Goal: Information Seeking & Learning: Learn about a topic

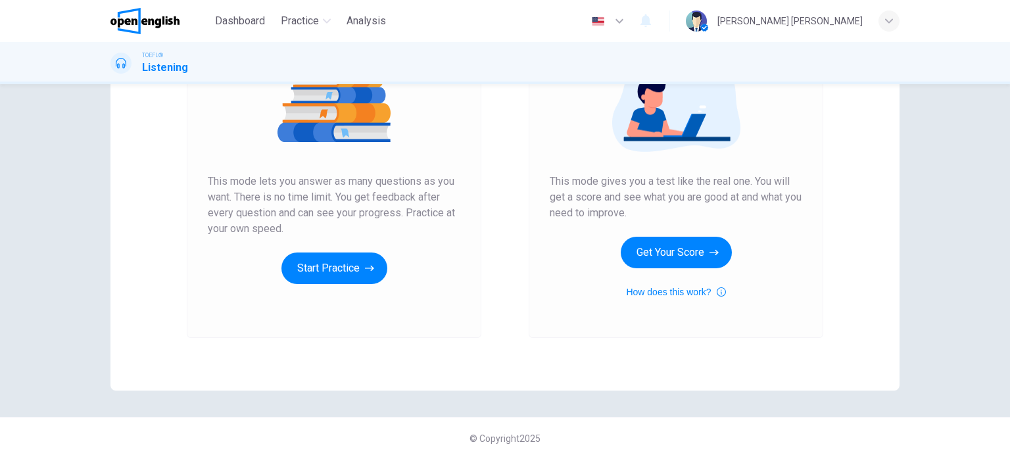
scroll to position [179, 0]
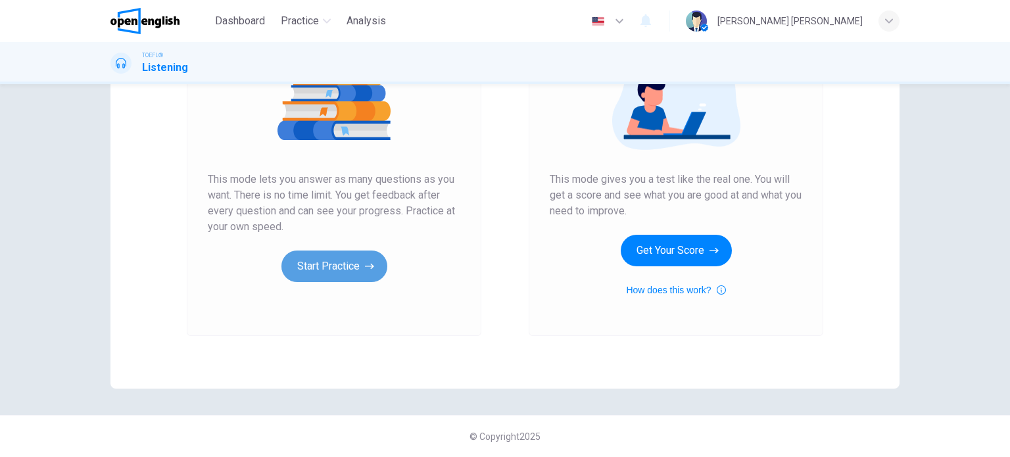
click at [329, 268] on button "Start Practice" at bounding box center [334, 266] width 106 height 32
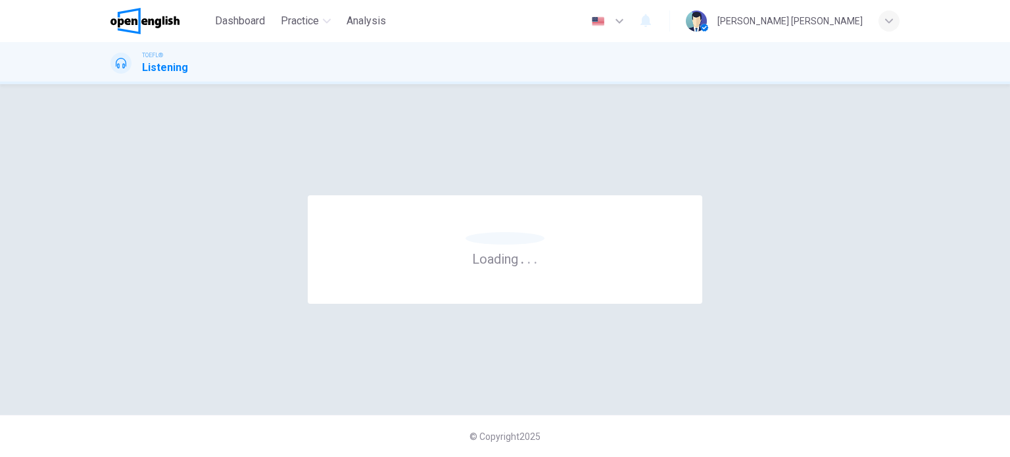
scroll to position [0, 0]
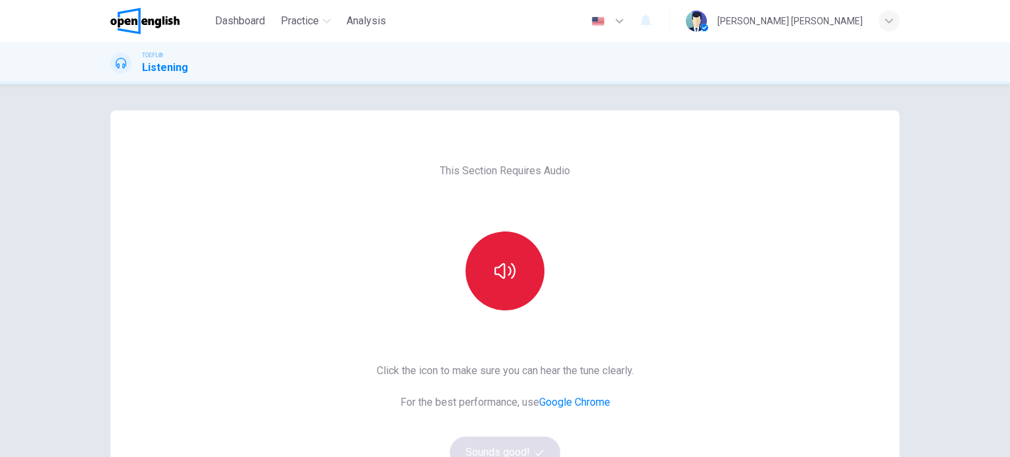
click at [509, 246] on button "button" at bounding box center [504, 270] width 79 height 79
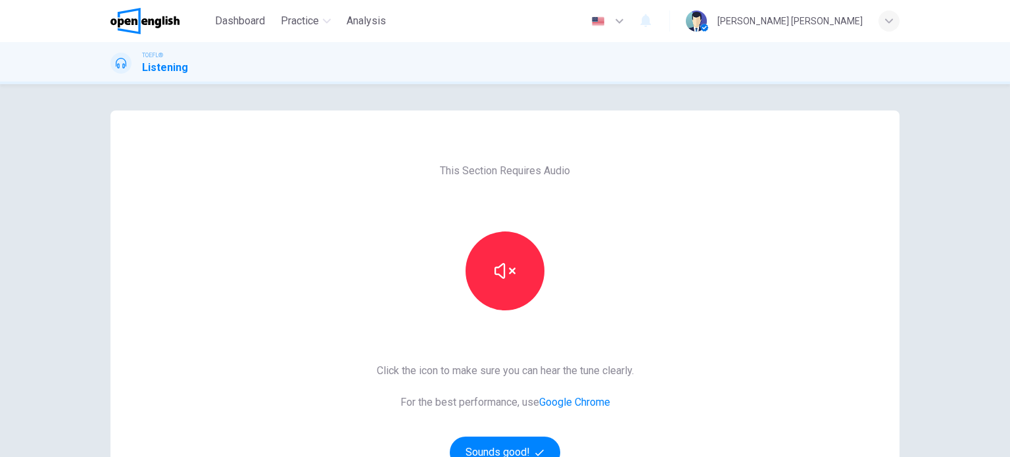
scroll to position [131, 0]
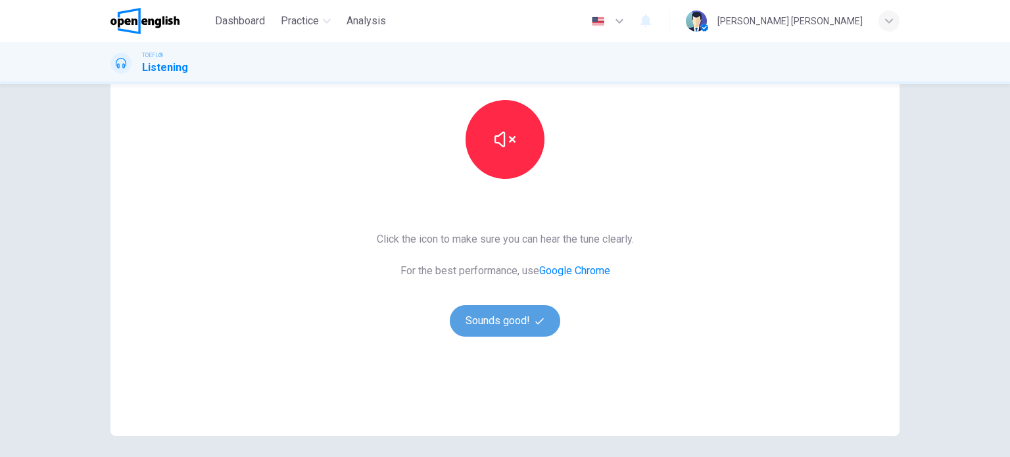
click at [506, 306] on button "Sounds good!" at bounding box center [505, 321] width 110 height 32
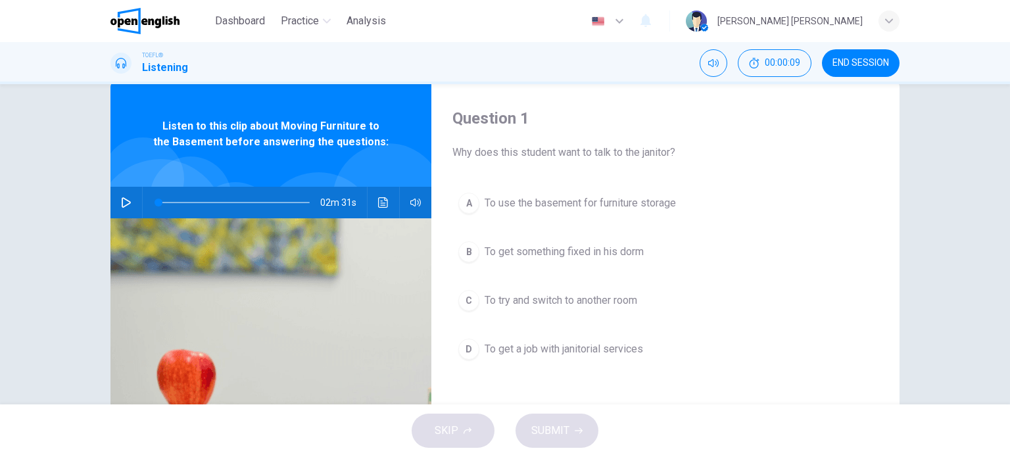
scroll to position [0, 0]
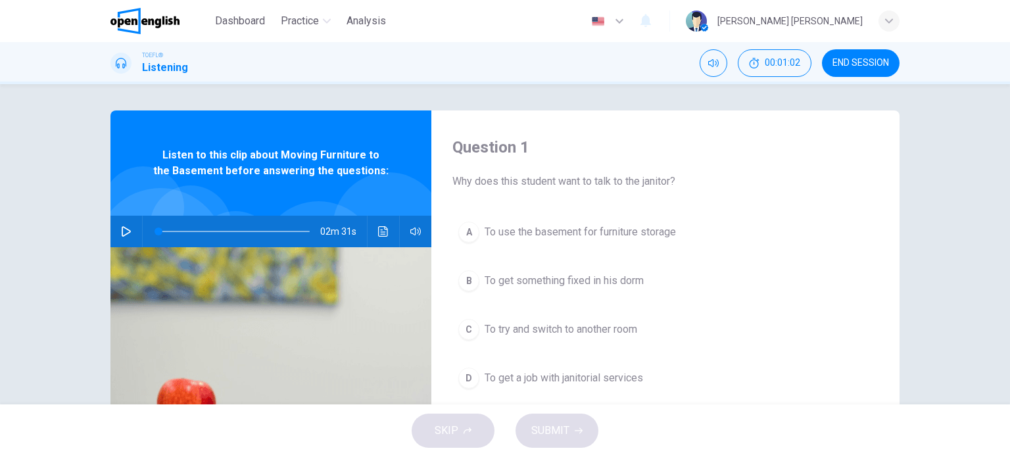
click at [116, 233] on button "button" at bounding box center [126, 232] width 21 height 32
click at [157, 235] on span at bounding box center [160, 231] width 8 height 8
click at [126, 233] on icon "button" at bounding box center [126, 231] width 11 height 11
click at [127, 236] on icon "button" at bounding box center [126, 231] width 11 height 11
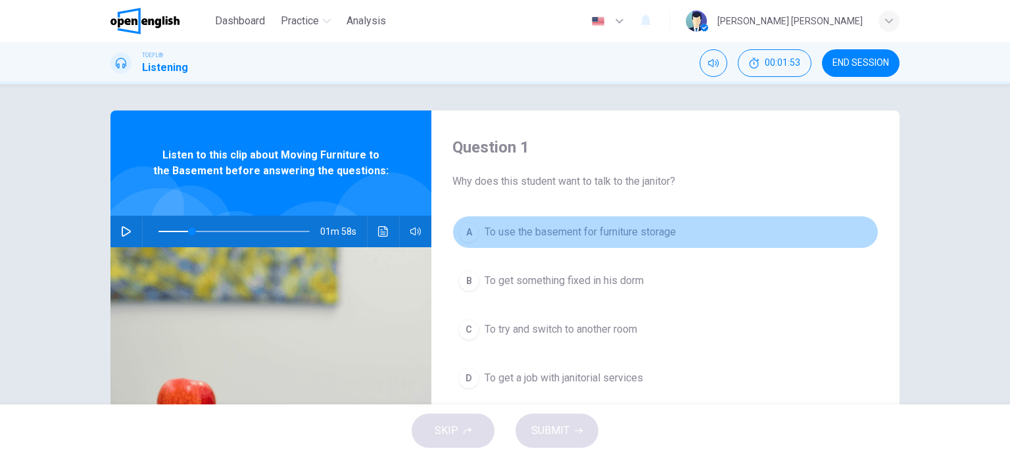
click at [552, 230] on span "To use the basement for furniture storage" at bounding box center [579, 232] width 191 height 16
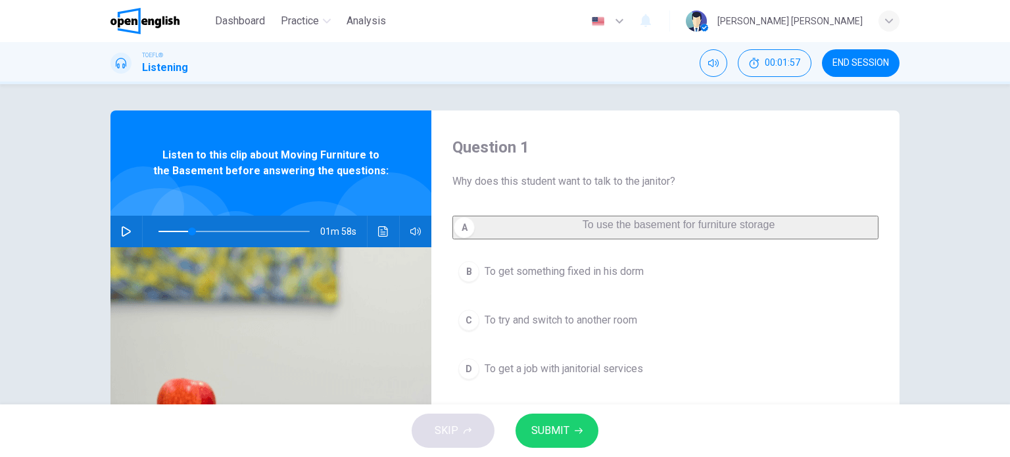
click at [559, 433] on span "SUBMIT" at bounding box center [550, 430] width 38 height 18
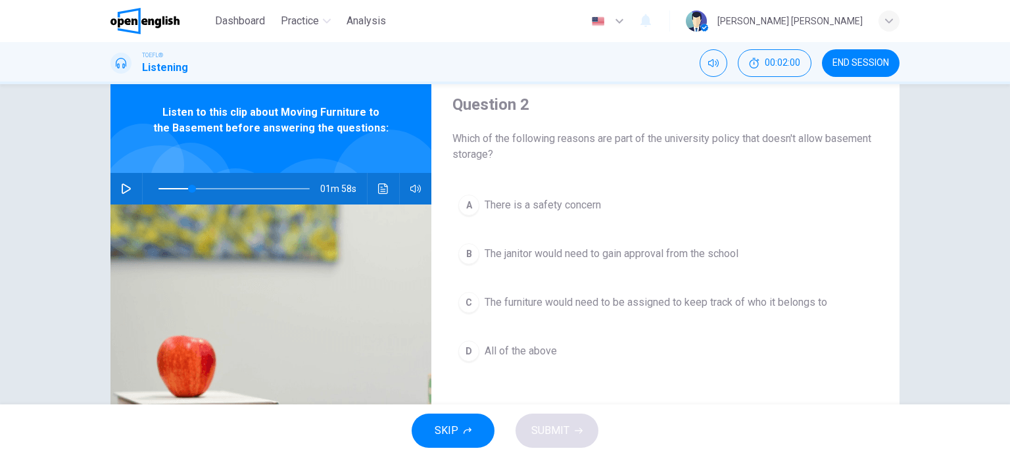
scroll to position [66, 0]
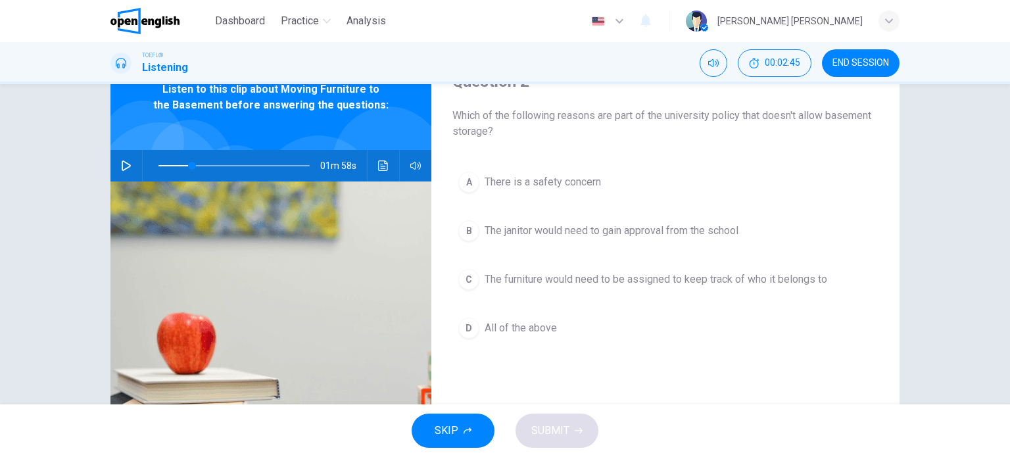
click at [174, 168] on span at bounding box center [233, 165] width 151 height 18
click at [129, 173] on button "button" at bounding box center [126, 166] width 21 height 32
click at [122, 162] on icon "button" at bounding box center [125, 166] width 7 height 8
click at [121, 168] on icon "button" at bounding box center [126, 165] width 11 height 11
click at [122, 168] on icon "button" at bounding box center [125, 166] width 7 height 8
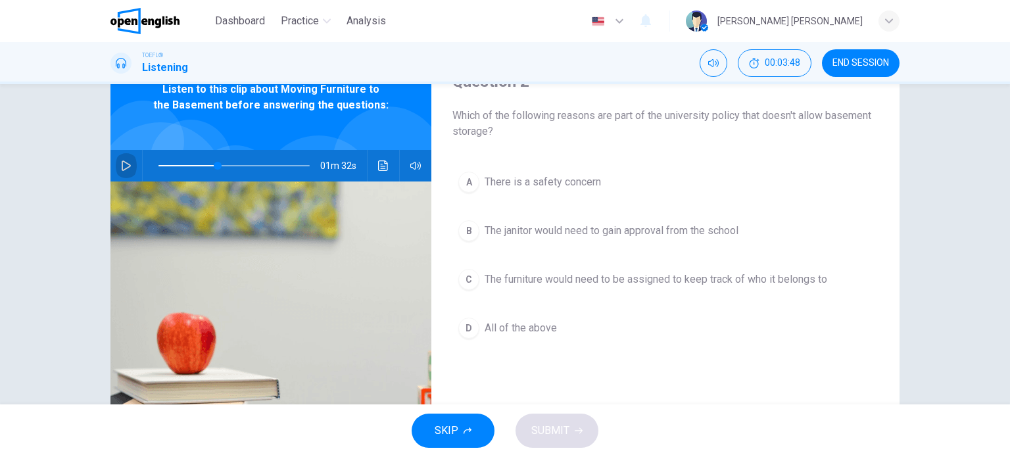
click at [121, 168] on icon "button" at bounding box center [126, 165] width 11 height 11
click at [122, 168] on icon "button" at bounding box center [125, 166] width 7 height 8
click at [121, 168] on icon "button" at bounding box center [126, 165] width 11 height 11
click at [122, 168] on icon "button" at bounding box center [125, 166] width 7 height 8
click at [121, 168] on icon "button" at bounding box center [126, 165] width 11 height 11
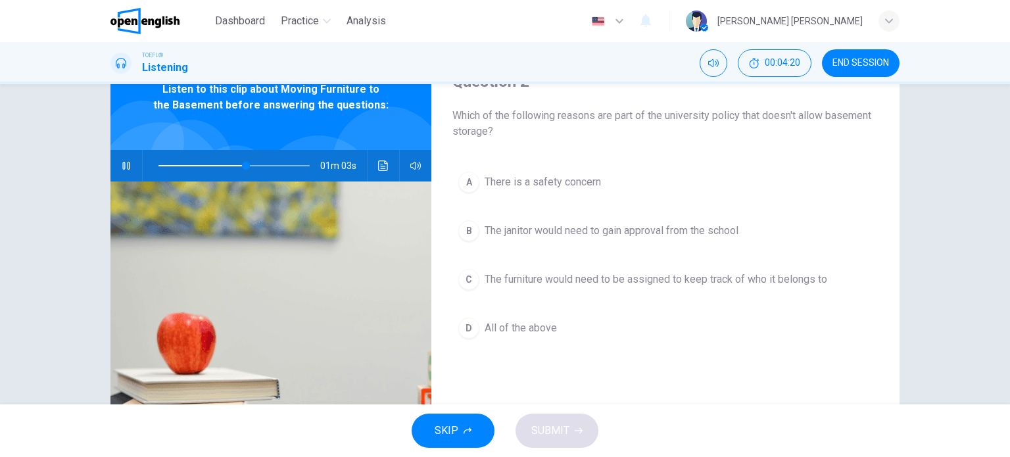
click at [122, 168] on icon "button" at bounding box center [125, 166] width 7 height 8
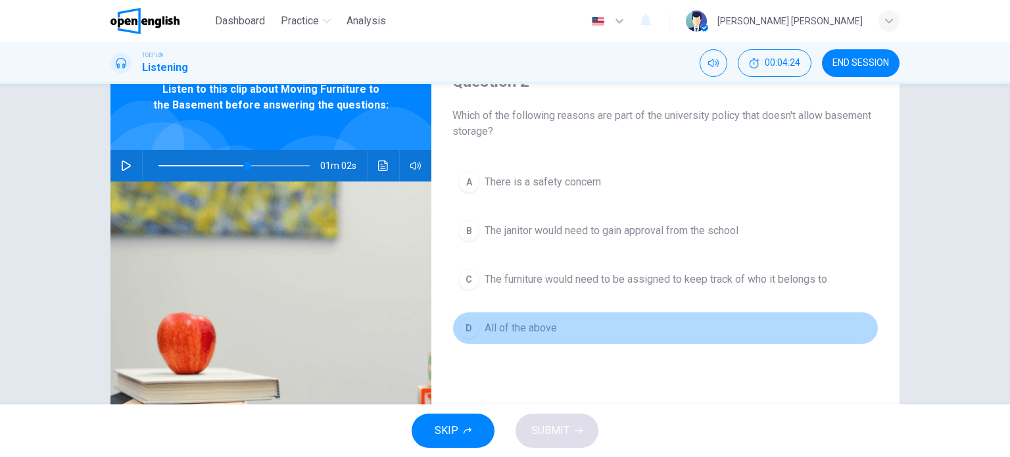
click at [513, 329] on span "All of the above" at bounding box center [520, 328] width 72 height 16
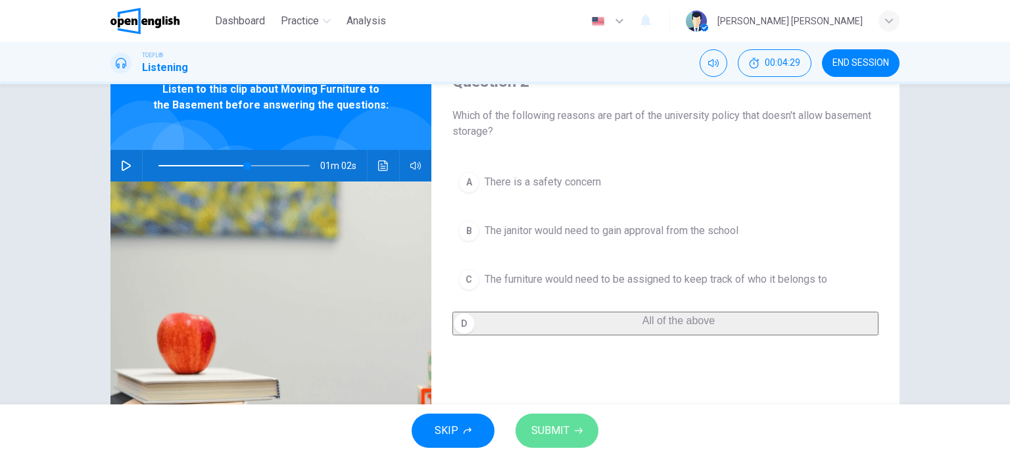
click at [564, 434] on span "SUBMIT" at bounding box center [550, 430] width 38 height 18
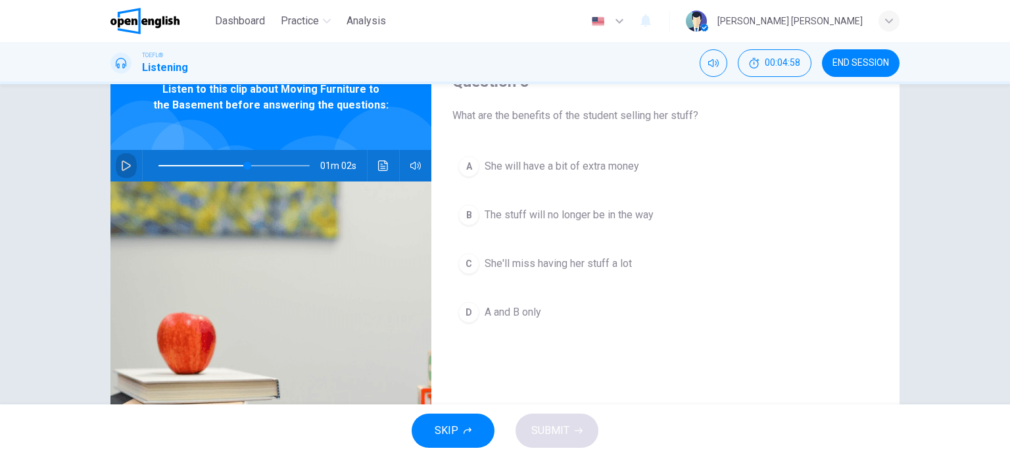
click at [116, 169] on button "button" at bounding box center [126, 166] width 21 height 32
click at [121, 166] on icon "button" at bounding box center [126, 165] width 11 height 11
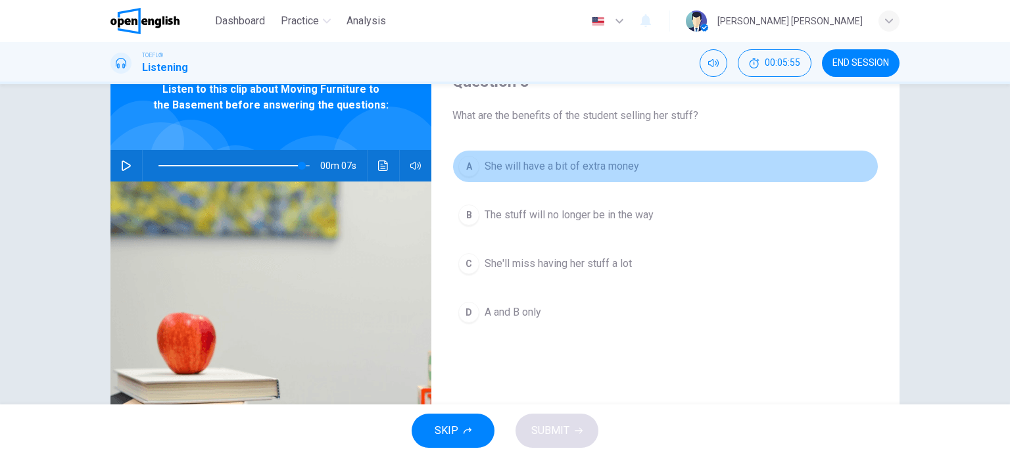
click at [528, 172] on span "She will have a bit of extra money" at bounding box center [561, 166] width 154 height 16
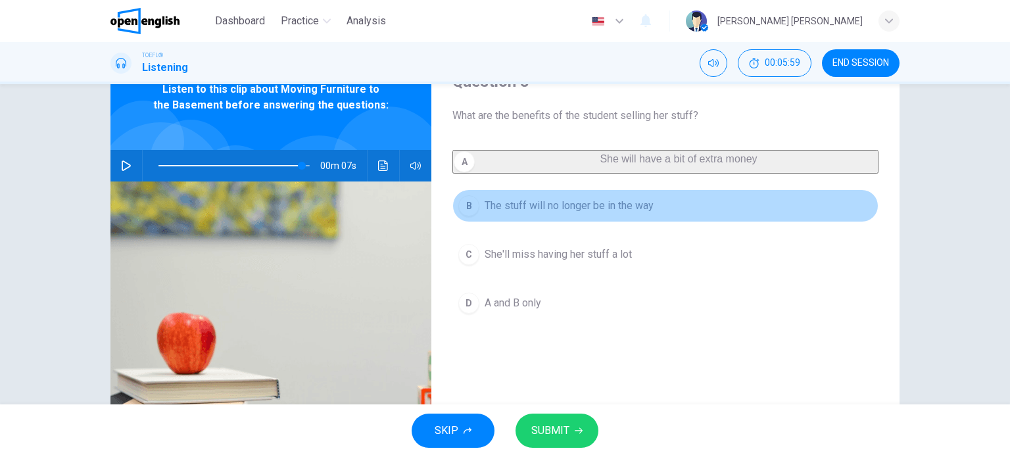
click at [532, 222] on button "B The stuff will no longer be in the way" at bounding box center [665, 205] width 426 height 33
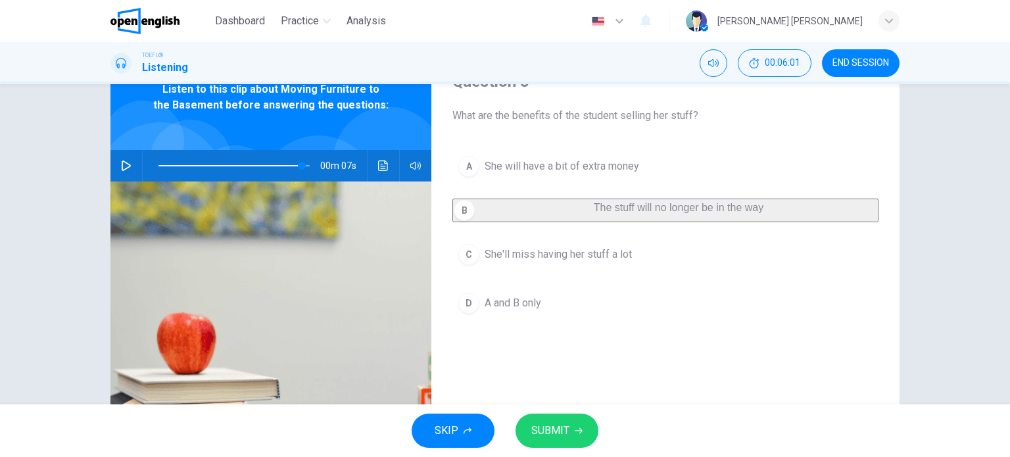
click at [551, 168] on span "She will have a bit of extra money" at bounding box center [561, 166] width 154 height 16
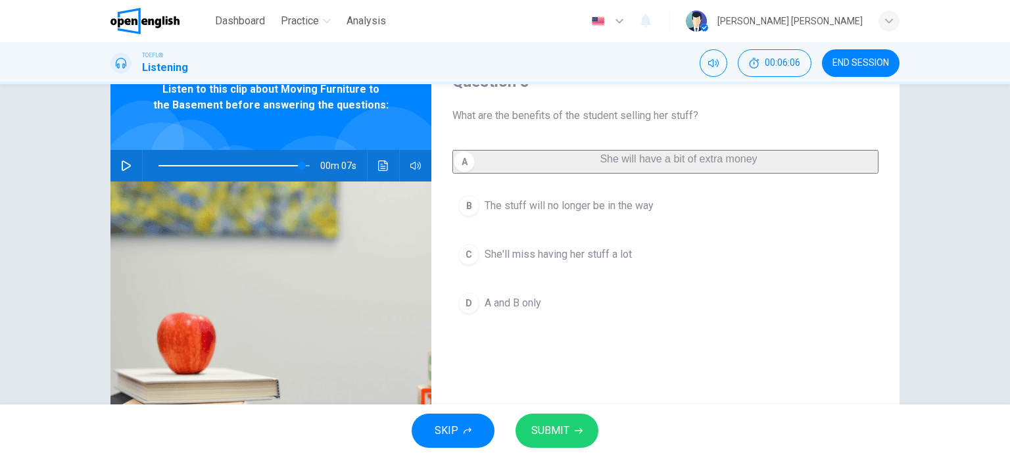
click at [567, 429] on span "SUBMIT" at bounding box center [550, 430] width 38 height 18
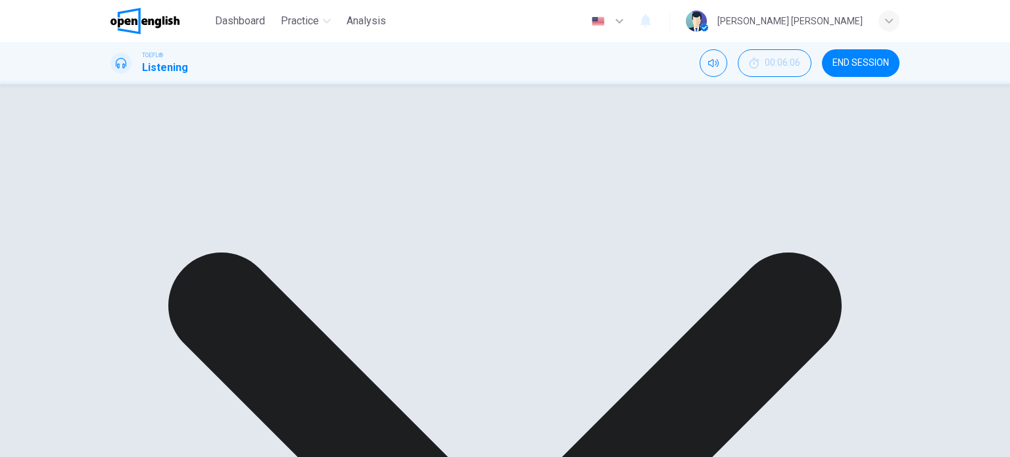
type input "**"
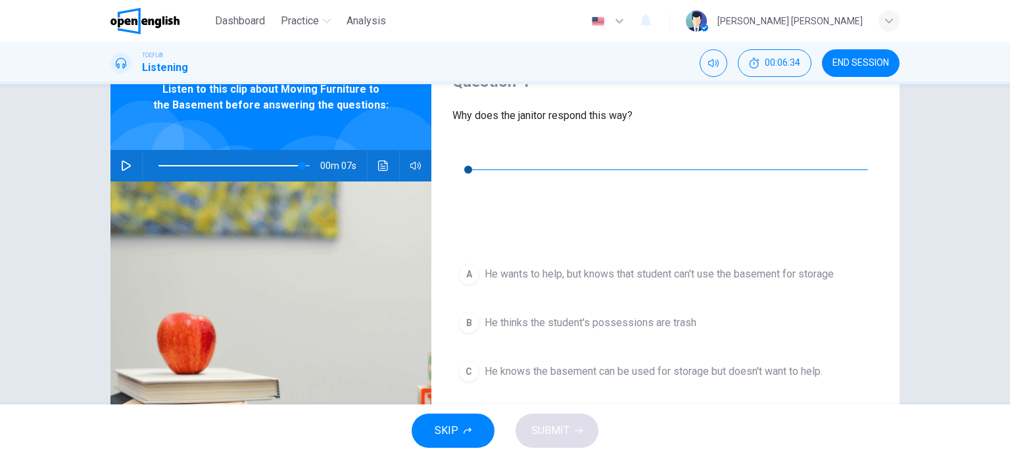
click at [470, 149] on button "button" at bounding box center [462, 149] width 21 height 21
type input "*"
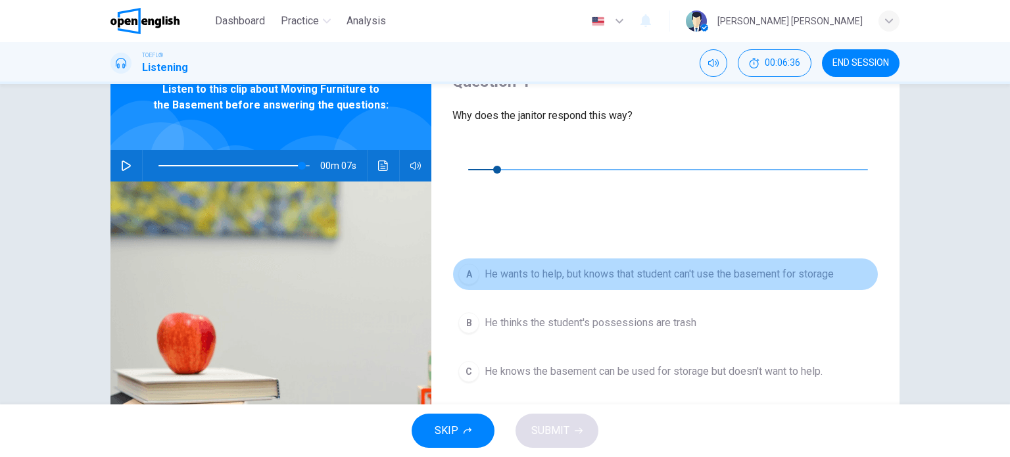
click at [575, 258] on button "A He wants to help, but knows that student can't use the basement for storage" at bounding box center [665, 274] width 426 height 33
type input "**"
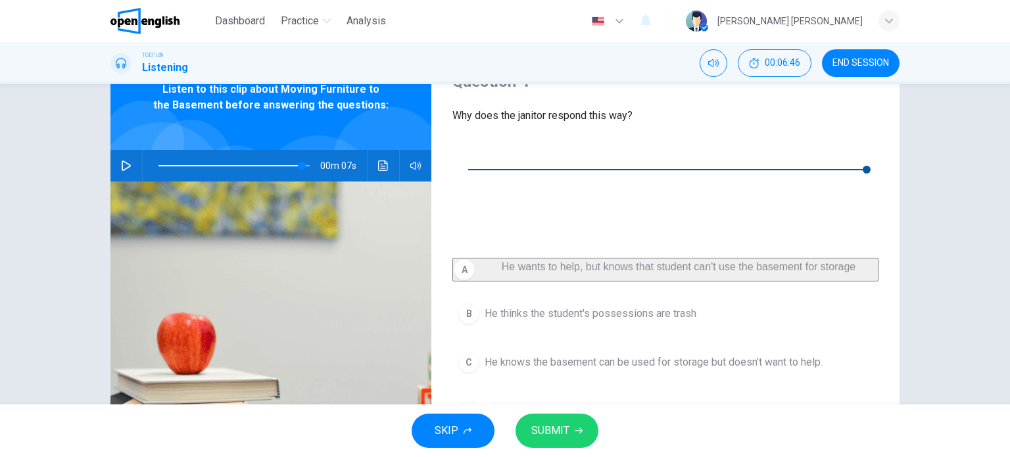
type input "*"
click at [578, 417] on button "SUBMIT" at bounding box center [556, 430] width 83 height 34
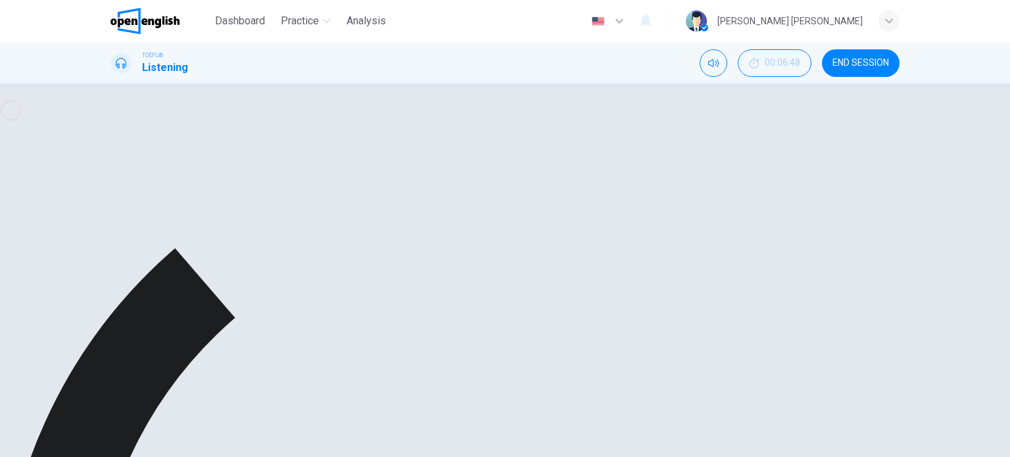
type input "**"
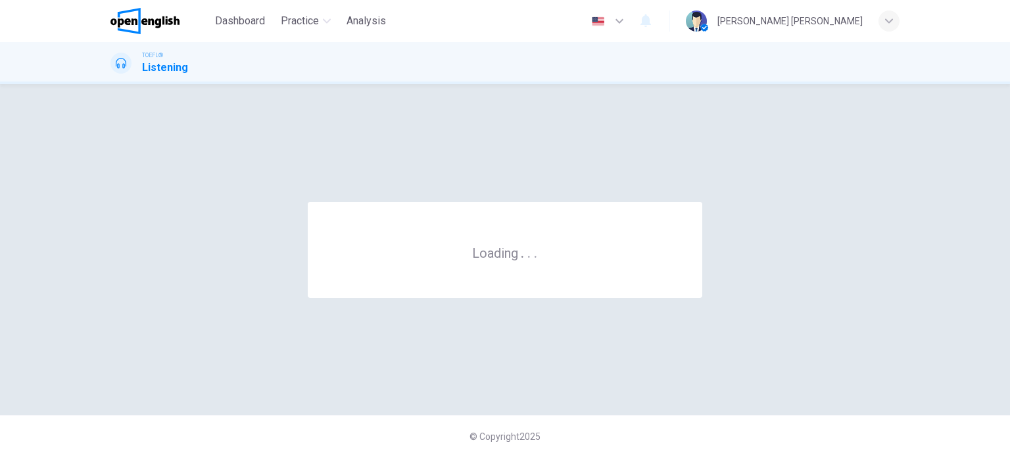
scroll to position [0, 0]
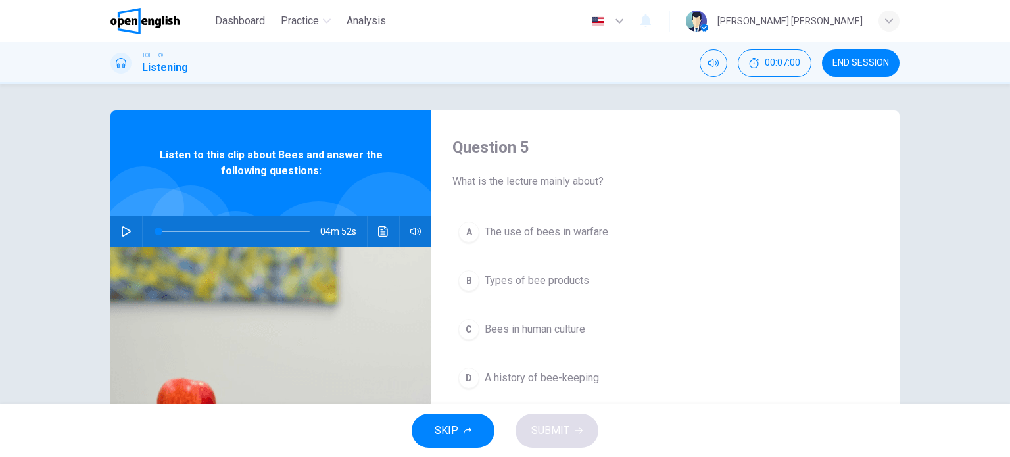
click at [119, 237] on button "button" at bounding box center [126, 232] width 21 height 32
drag, startPoint x: 165, startPoint y: 233, endPoint x: 122, endPoint y: 225, distance: 44.1
click at [122, 225] on div "04m 52s" at bounding box center [270, 232] width 321 height 32
click at [126, 227] on icon "button" at bounding box center [126, 231] width 11 height 11
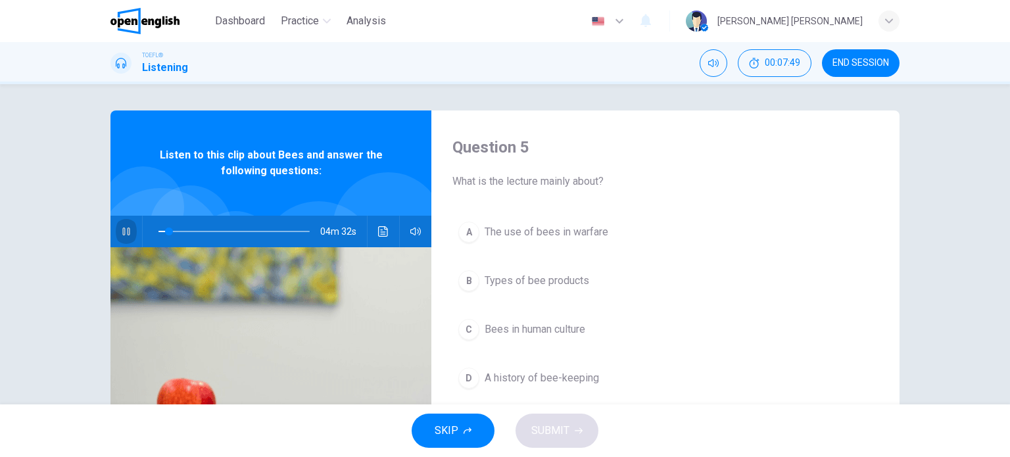
click at [122, 229] on icon "button" at bounding box center [125, 231] width 7 height 8
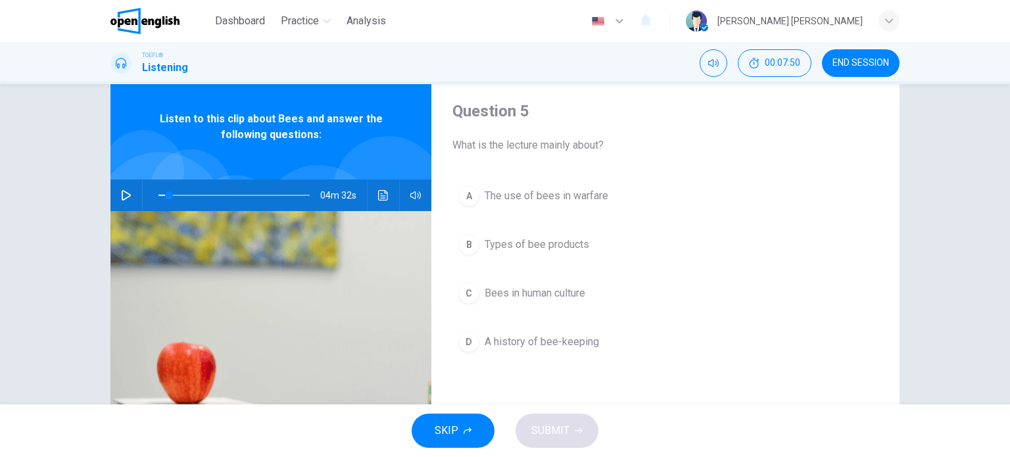
scroll to position [66, 0]
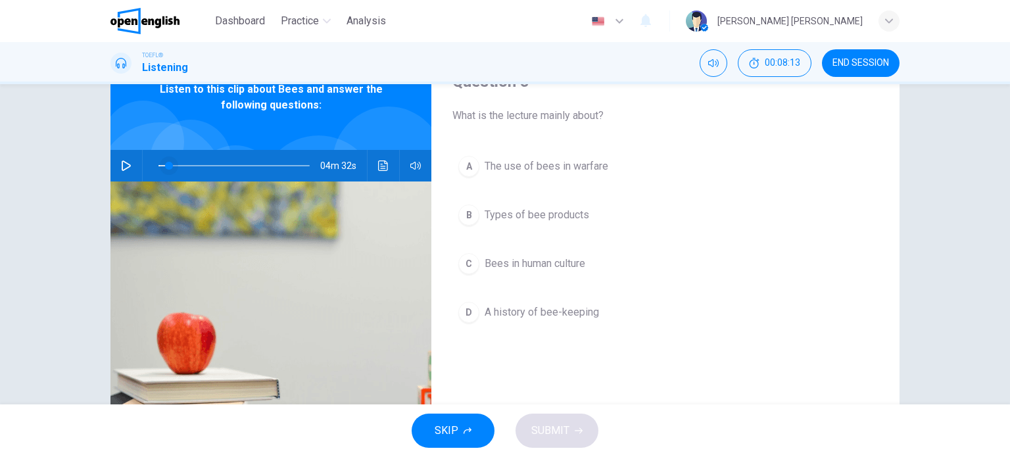
click at [165, 167] on span at bounding box center [169, 166] width 8 height 8
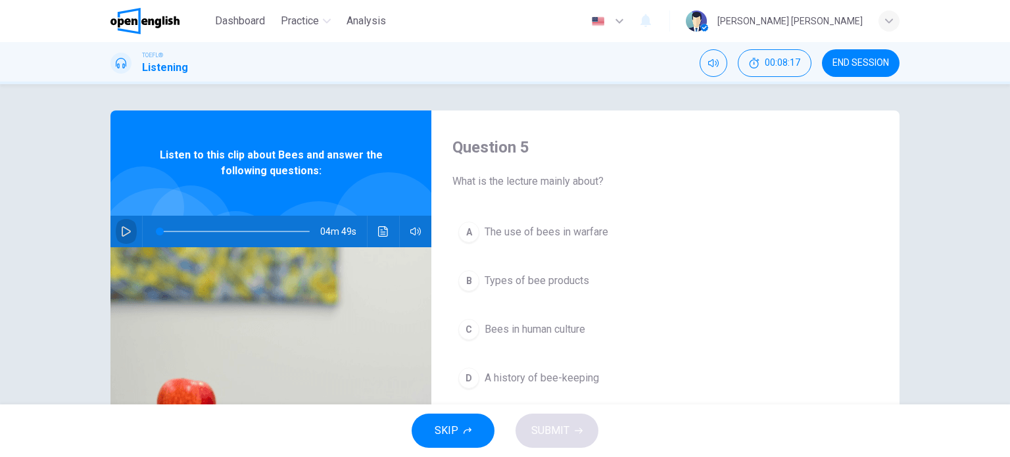
click at [121, 235] on icon "button" at bounding box center [126, 231] width 11 height 11
click at [122, 235] on icon "button" at bounding box center [125, 231] width 7 height 8
drag, startPoint x: 163, startPoint y: 231, endPoint x: 151, endPoint y: 236, distance: 13.3
click at [154, 235] on span at bounding box center [158, 231] width 8 height 8
click at [129, 232] on button "button" at bounding box center [126, 232] width 21 height 32
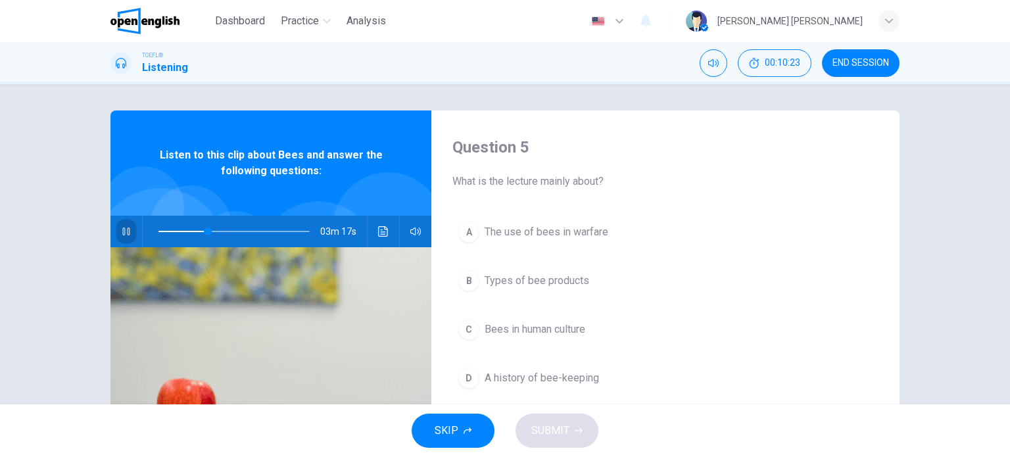
click at [129, 232] on button "button" at bounding box center [126, 232] width 21 height 32
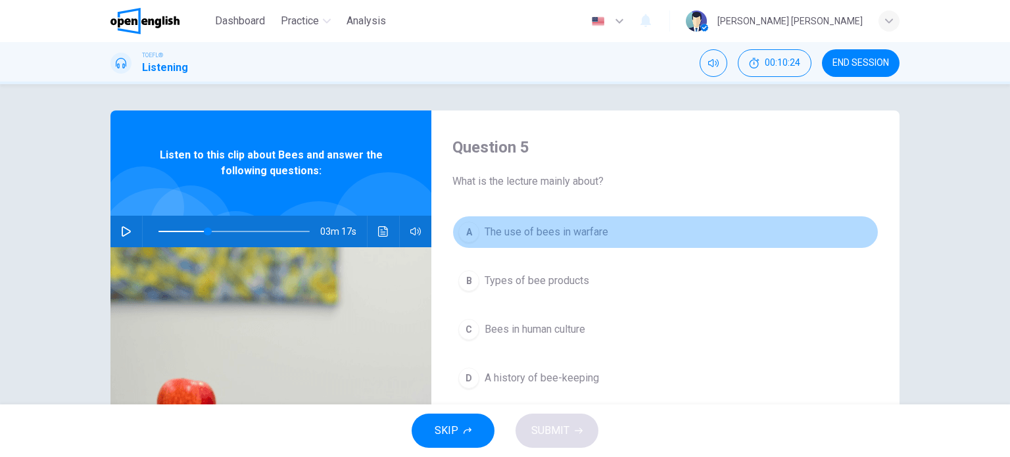
click at [526, 228] on span "The use of bees in warfare" at bounding box center [546, 232] width 124 height 16
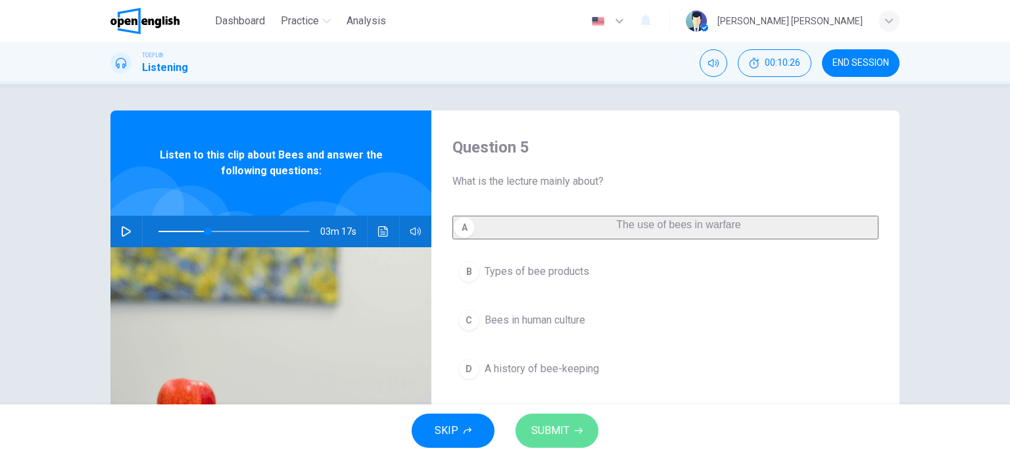
click at [569, 434] on button "SUBMIT" at bounding box center [556, 430] width 83 height 34
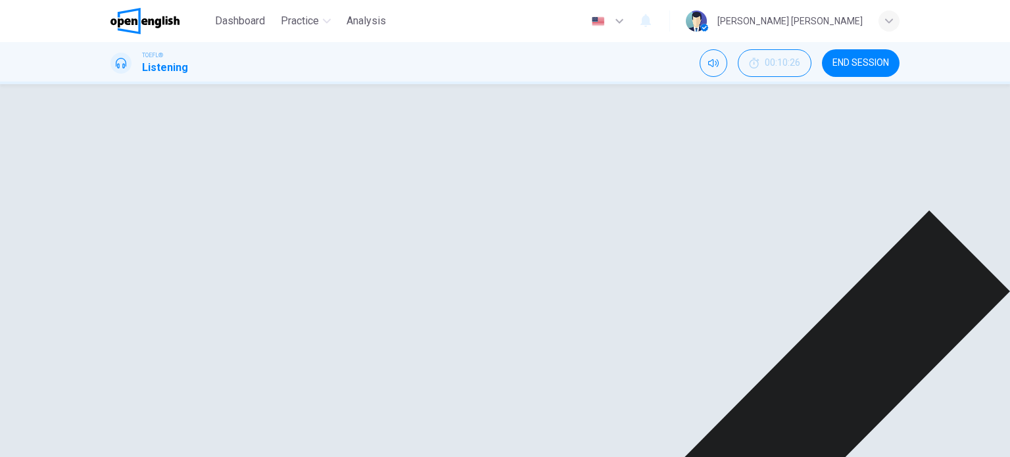
click at [158, 231] on span at bounding box center [233, 231] width 151 height 18
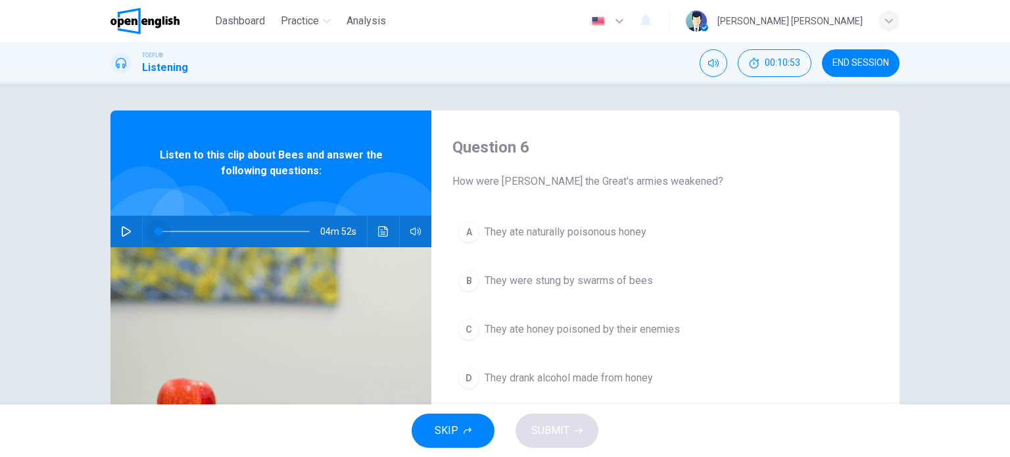
drag, startPoint x: 151, startPoint y: 232, endPoint x: 126, endPoint y: 238, distance: 25.7
click at [126, 238] on div "04m 52s" at bounding box center [270, 232] width 321 height 32
click at [122, 227] on icon "button" at bounding box center [126, 231] width 11 height 11
click at [122, 230] on icon "button" at bounding box center [126, 231] width 11 height 11
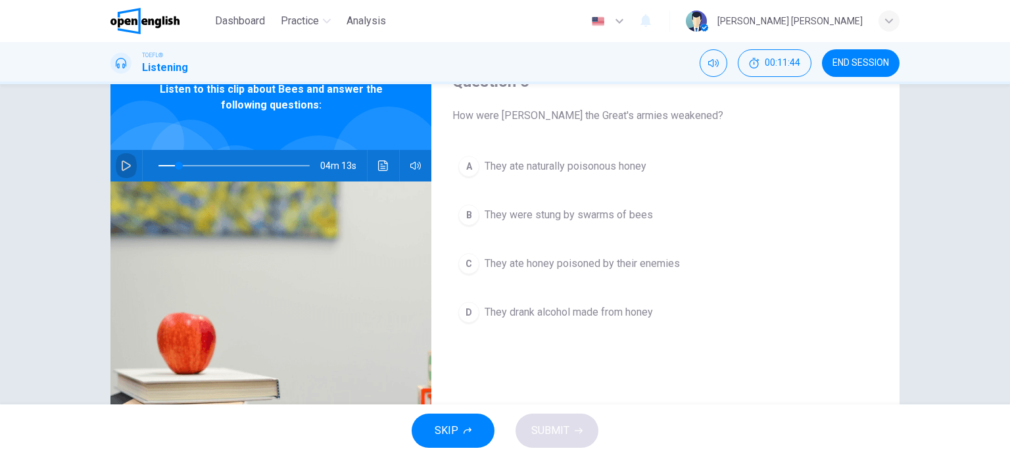
click at [121, 170] on icon "button" at bounding box center [126, 165] width 11 height 11
click at [116, 168] on button "button" at bounding box center [126, 166] width 21 height 32
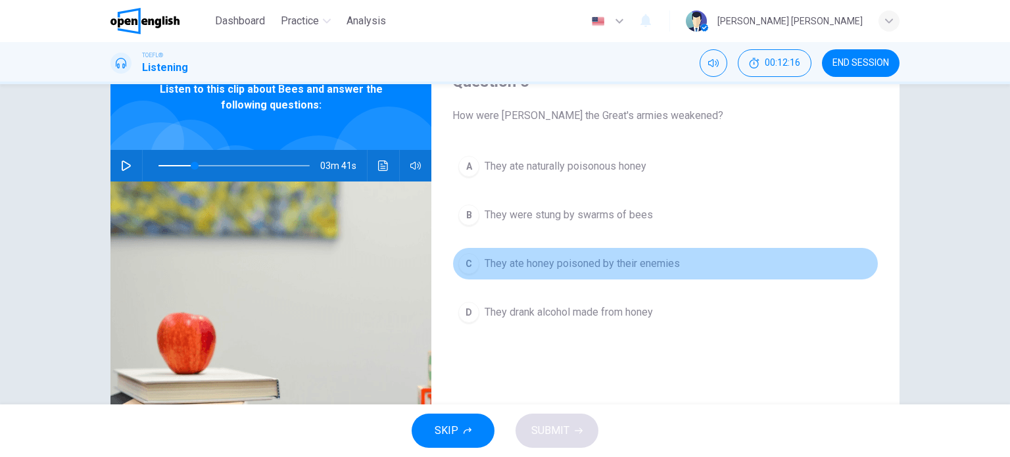
click at [528, 257] on span "They ate honey poisoned by their enemies" at bounding box center [581, 264] width 195 height 16
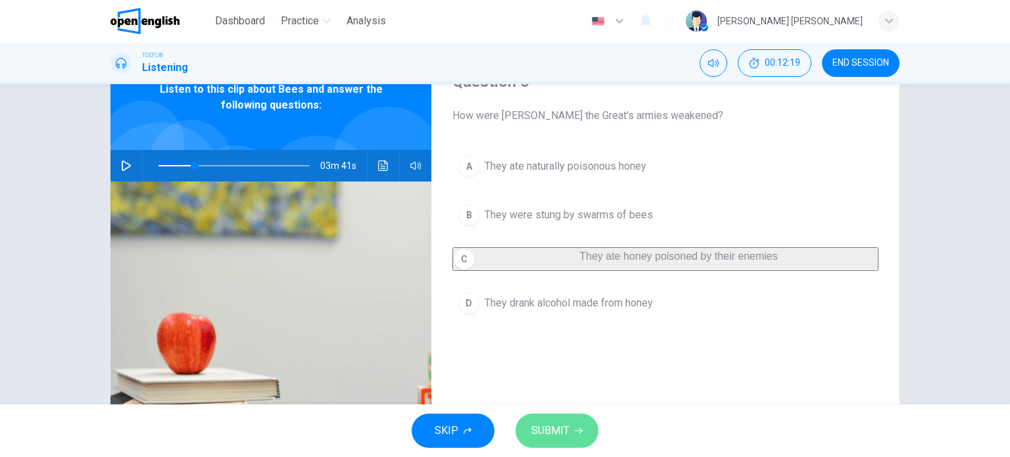
click at [563, 421] on span "SUBMIT" at bounding box center [550, 430] width 38 height 18
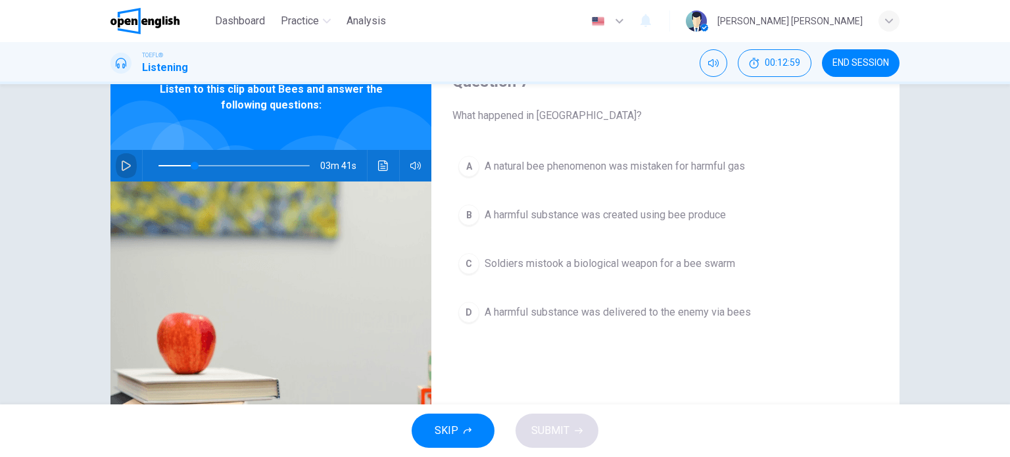
click at [121, 167] on icon "button" at bounding box center [126, 165] width 11 height 11
click at [122, 165] on icon "button" at bounding box center [125, 166] width 7 height 8
click at [629, 269] on span "Soldiers mistook a biological weapon for a bee swarm" at bounding box center [609, 264] width 250 height 16
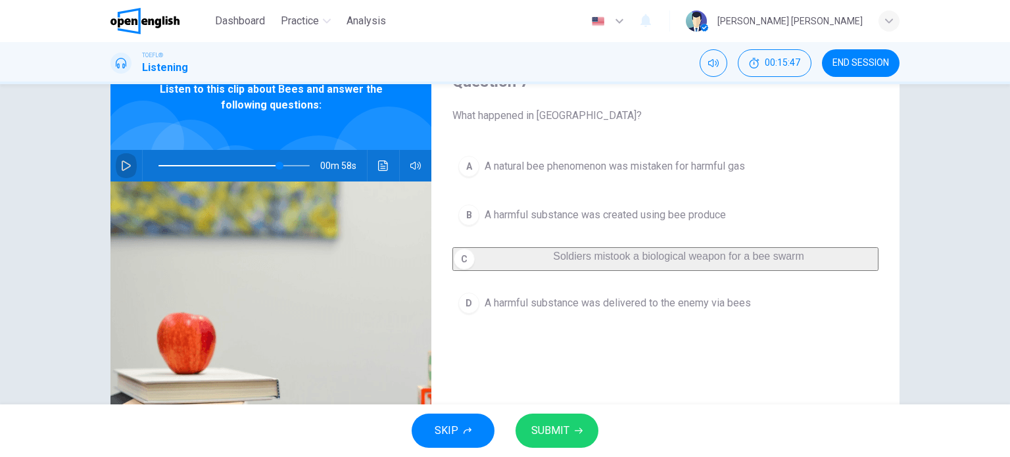
click at [126, 170] on icon "button" at bounding box center [126, 165] width 11 height 11
click at [125, 174] on button "button" at bounding box center [126, 166] width 21 height 32
click at [563, 429] on span "SUBMIT" at bounding box center [550, 430] width 38 height 18
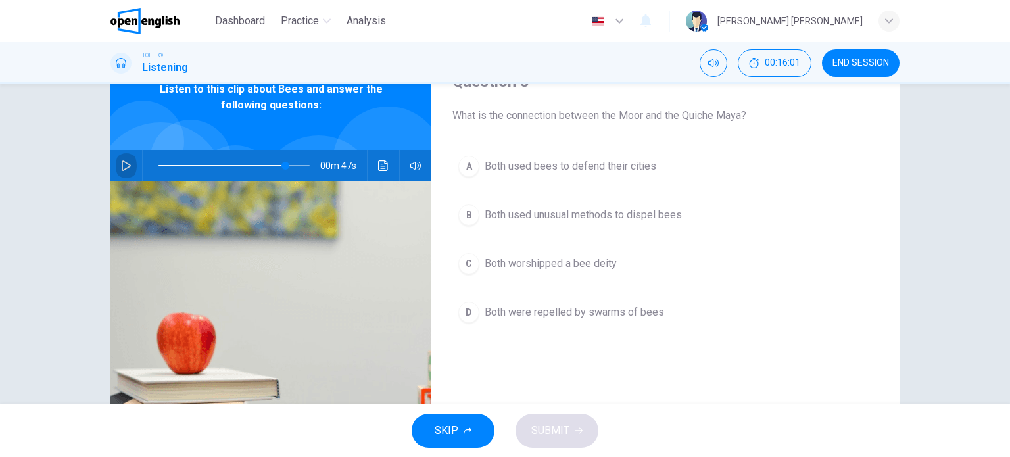
click at [121, 165] on icon "button" at bounding box center [126, 165] width 11 height 11
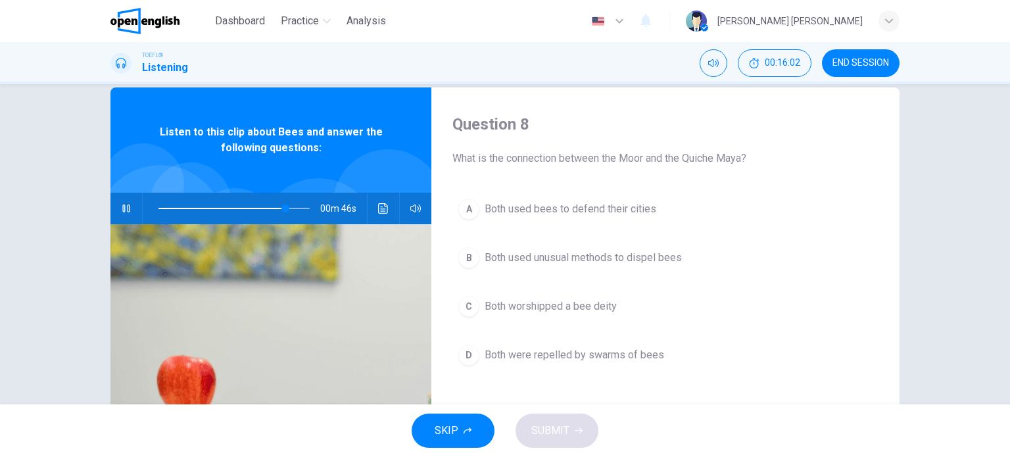
scroll to position [0, 0]
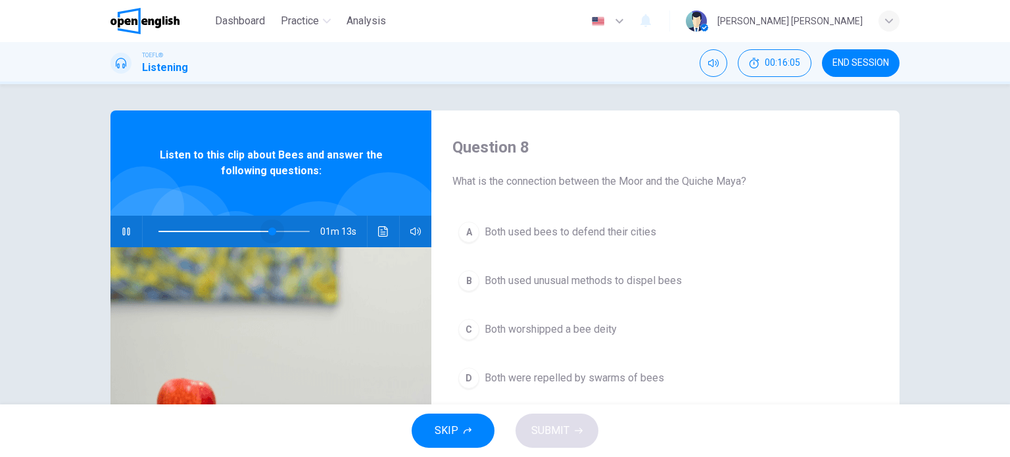
click at [268, 229] on span at bounding box center [233, 231] width 151 height 18
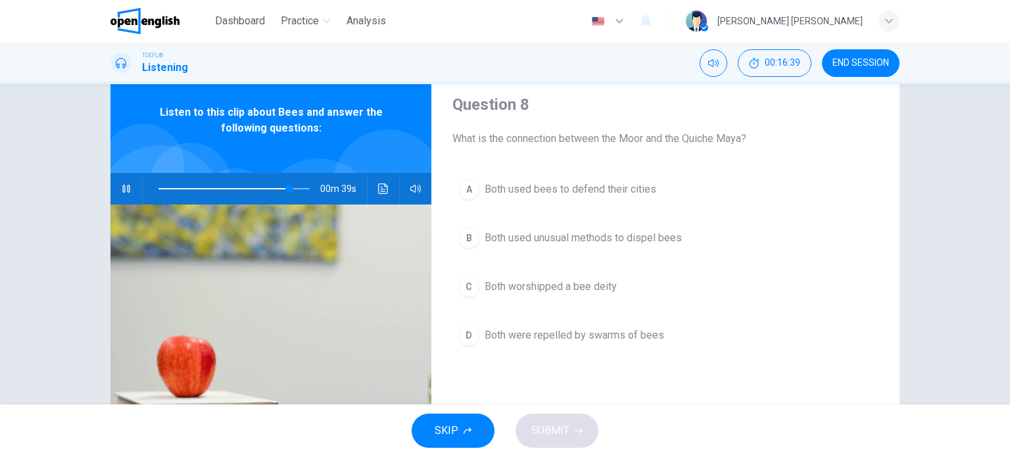
scroll to position [66, 0]
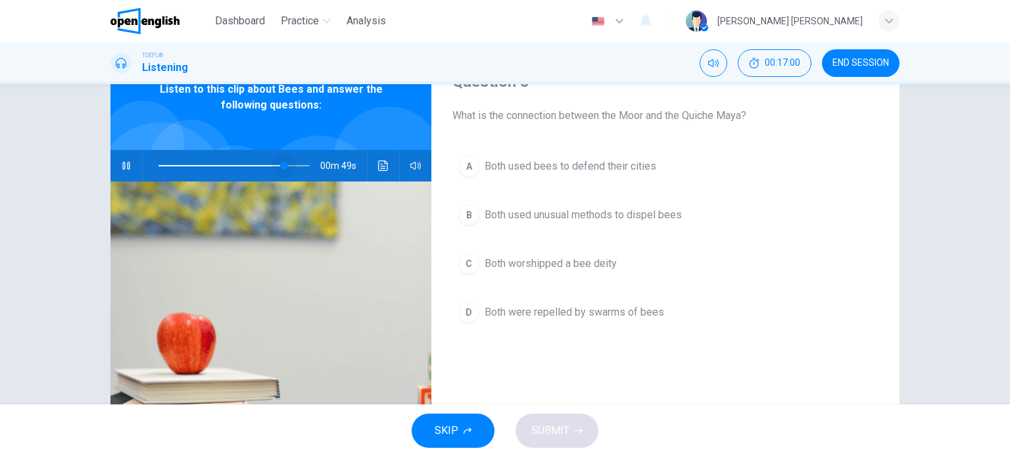
click at [281, 162] on span at bounding box center [233, 165] width 151 height 18
type input "*"
click at [579, 177] on button "A Both used bees to defend their cities" at bounding box center [665, 166] width 426 height 33
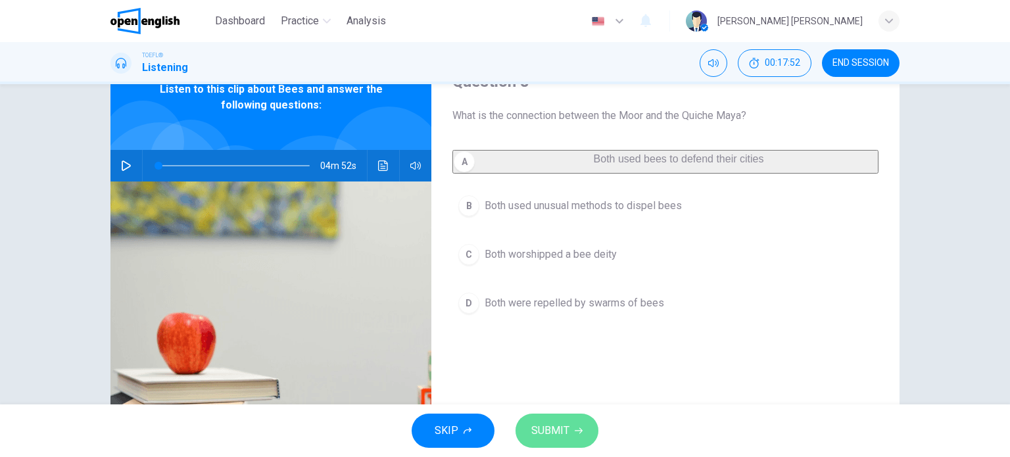
click at [559, 435] on span "SUBMIT" at bounding box center [550, 430] width 38 height 18
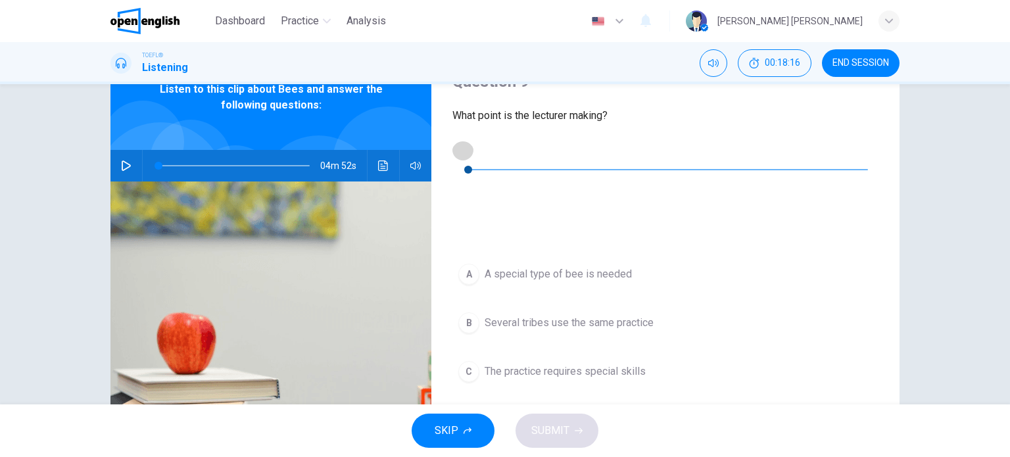
click at [467, 148] on icon "button" at bounding box center [462, 150] width 11 height 11
type input "*"
click at [557, 412] on span "The idea is innovative, but flawed" at bounding box center [560, 420] width 152 height 16
click at [563, 423] on span "SUBMIT" at bounding box center [550, 430] width 38 height 18
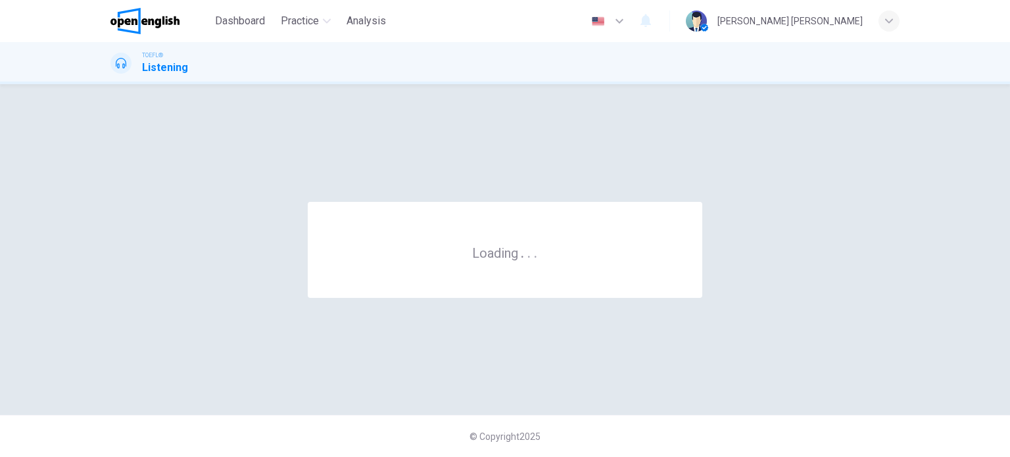
scroll to position [0, 0]
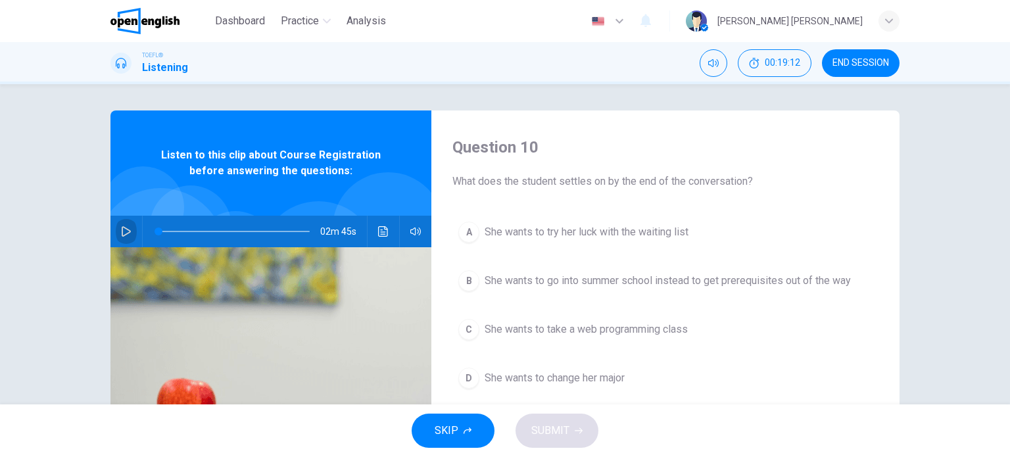
click at [116, 239] on button "button" at bounding box center [126, 232] width 21 height 32
click at [154, 235] on span at bounding box center [158, 231] width 8 height 8
drag, startPoint x: 156, startPoint y: 232, endPoint x: 139, endPoint y: 231, distance: 17.1
click at [143, 231] on div at bounding box center [231, 232] width 177 height 32
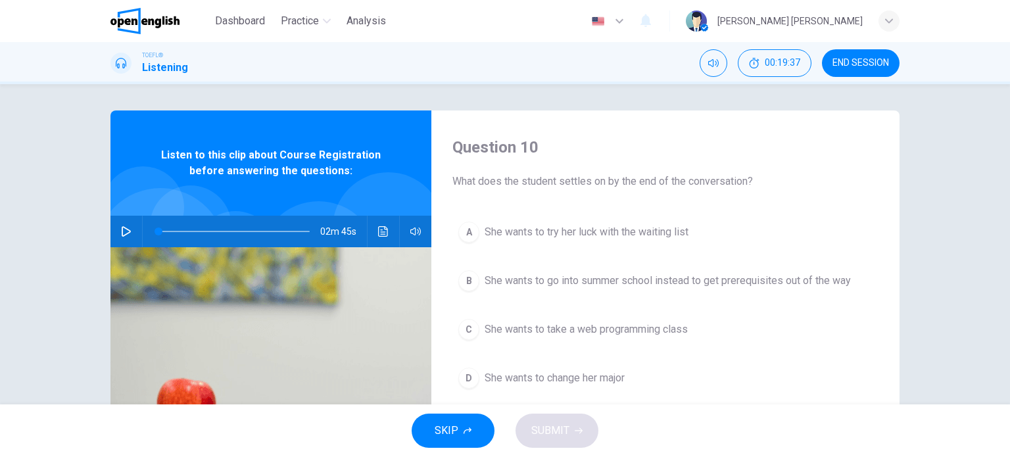
click at [119, 237] on button "button" at bounding box center [126, 232] width 21 height 32
drag, startPoint x: 160, startPoint y: 235, endPoint x: 135, endPoint y: 235, distance: 25.0
click at [135, 235] on div "02m 45s" at bounding box center [270, 232] width 321 height 32
click at [158, 231] on span at bounding box center [233, 231] width 151 height 18
drag, startPoint x: 126, startPoint y: 239, endPoint x: 321, endPoint y: 252, distance: 195.6
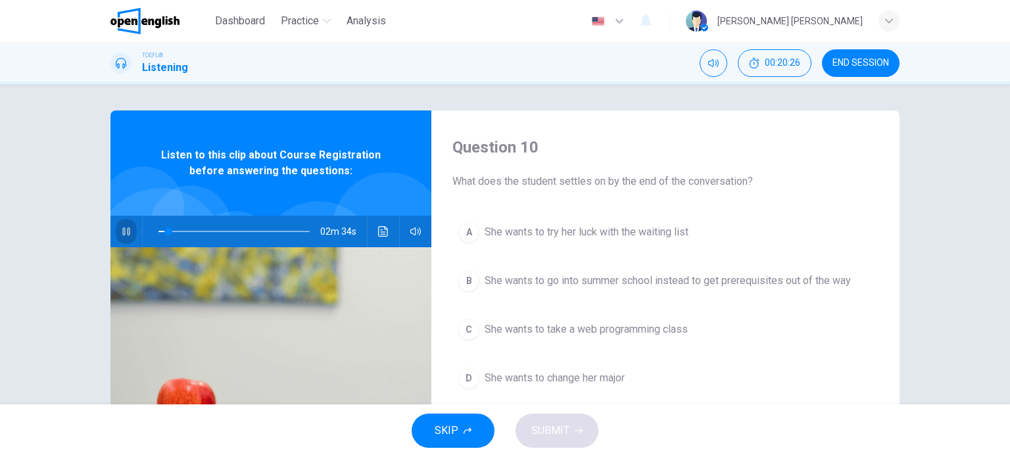
click at [127, 239] on button "button" at bounding box center [126, 232] width 21 height 32
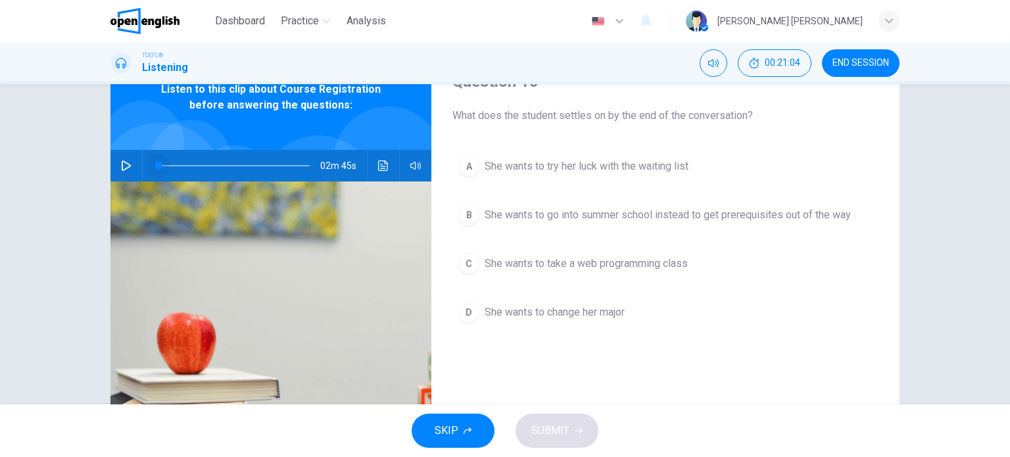
click at [154, 168] on span at bounding box center [158, 166] width 8 height 8
click at [126, 168] on icon "button" at bounding box center [126, 165] width 11 height 11
click at [126, 168] on icon "button" at bounding box center [125, 166] width 7 height 8
click at [126, 168] on icon "button" at bounding box center [126, 165] width 11 height 11
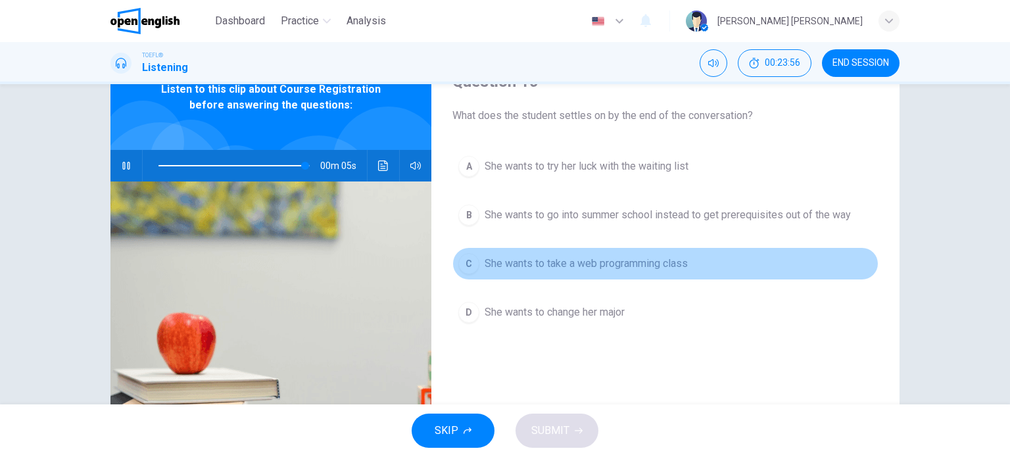
click at [554, 254] on button "C She wants to take a web programming class" at bounding box center [665, 263] width 426 height 33
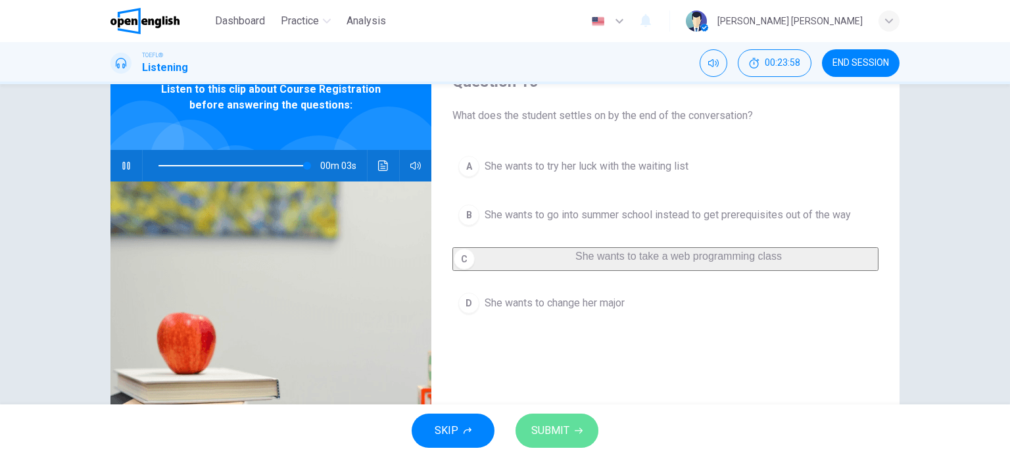
click at [572, 421] on button "SUBMIT" at bounding box center [556, 430] width 83 height 34
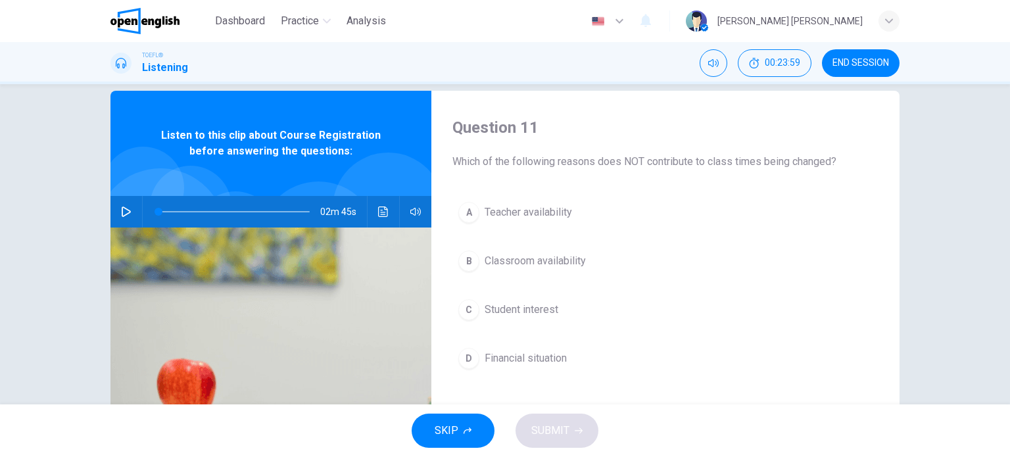
scroll to position [0, 0]
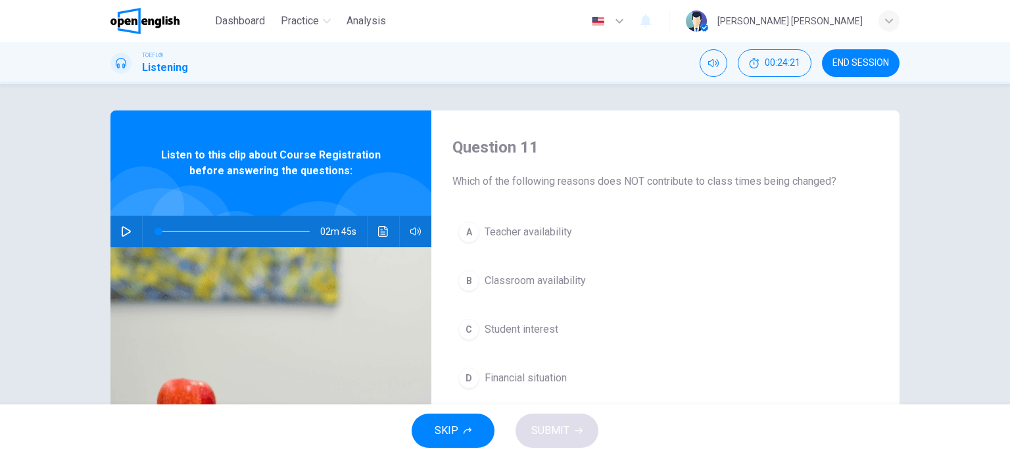
click at [116, 239] on button "button" at bounding box center [126, 232] width 21 height 32
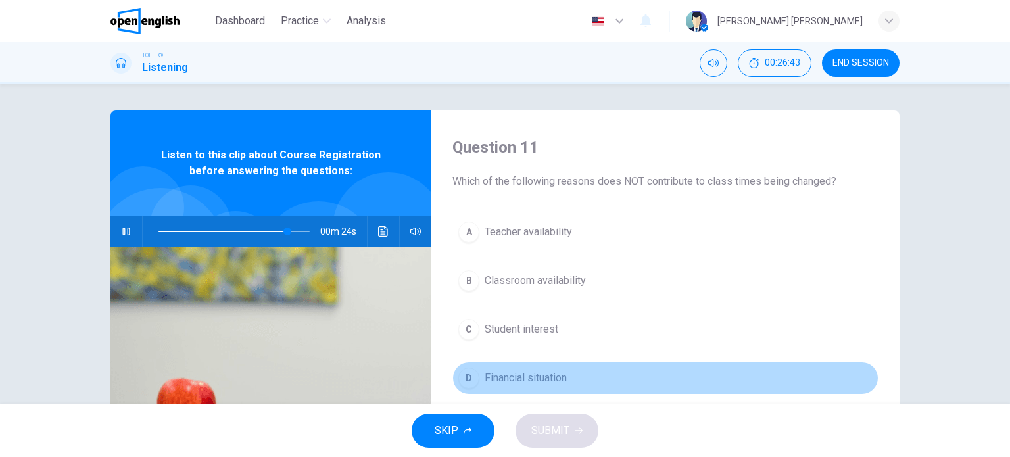
click at [534, 377] on span "Financial situation" at bounding box center [525, 378] width 82 height 16
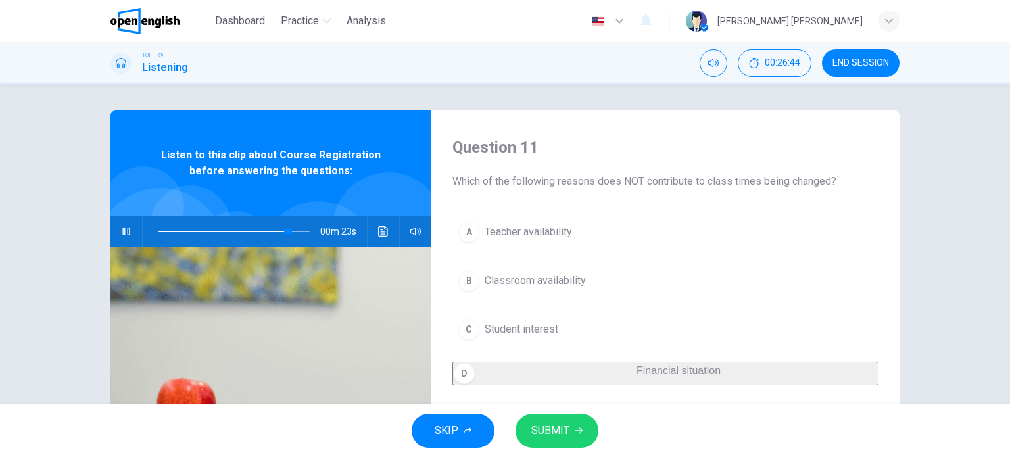
scroll to position [66, 0]
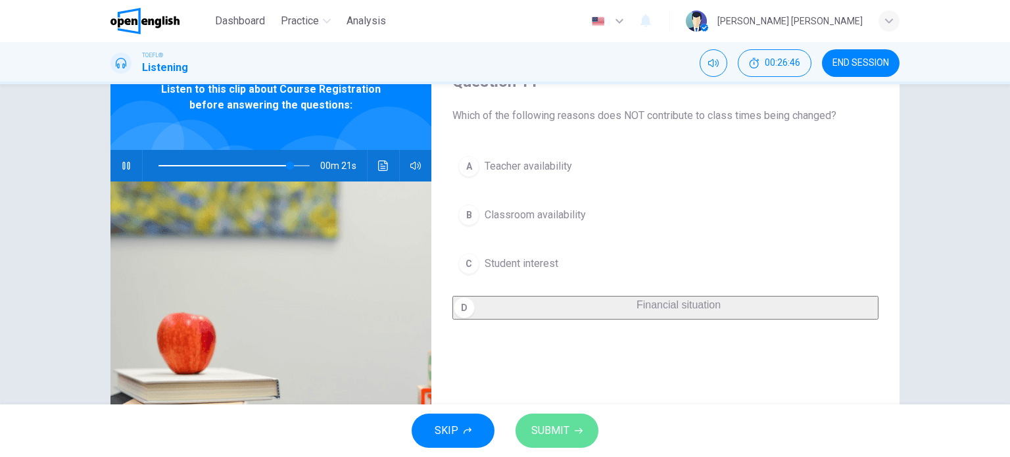
click at [584, 428] on button "SUBMIT" at bounding box center [556, 430] width 83 height 34
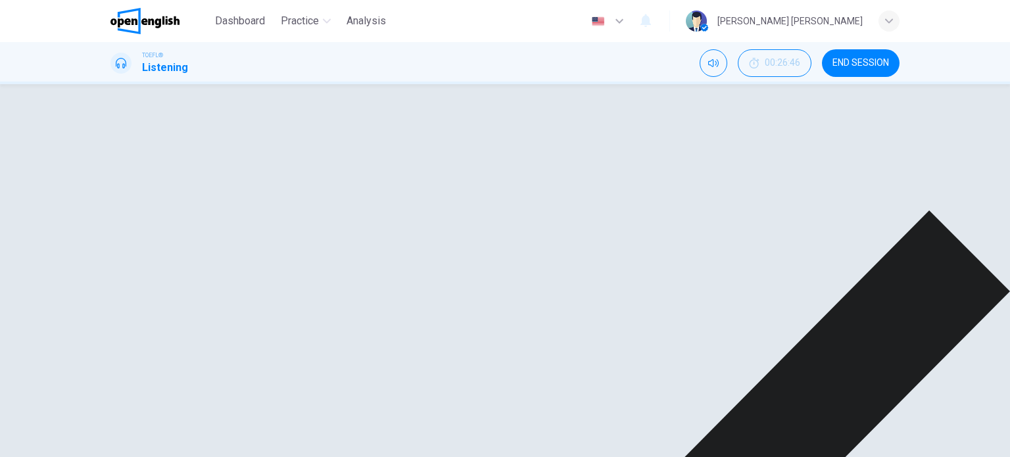
click at [123, 161] on icon "button" at bounding box center [126, 165] width 11 height 11
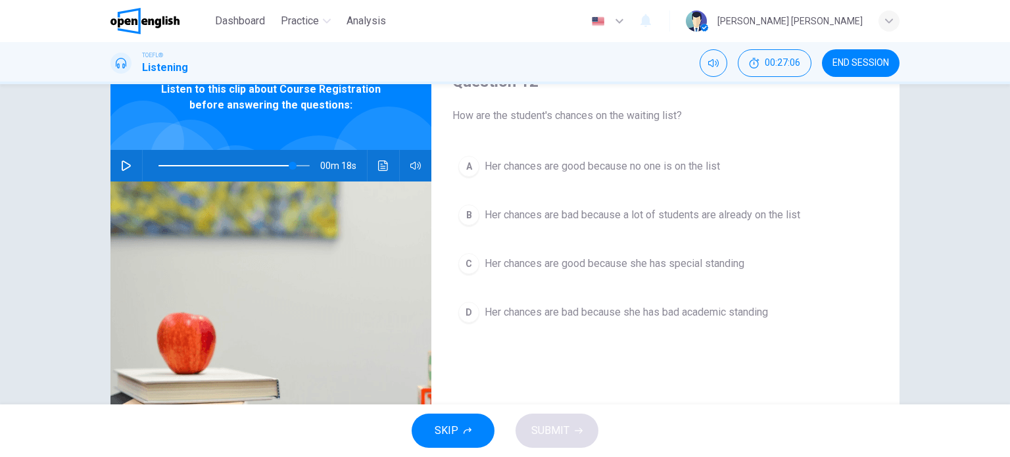
click at [598, 194] on div "A Her chances are good because no one is on the list B Her chances are bad beca…" at bounding box center [665, 252] width 426 height 205
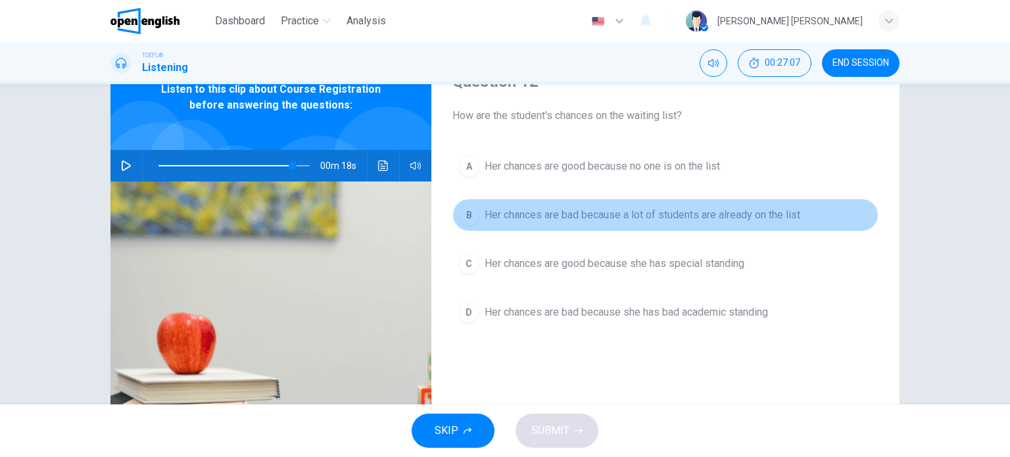
click at [589, 214] on span "Her chances are bad because a lot of students are already on the list" at bounding box center [642, 215] width 316 height 16
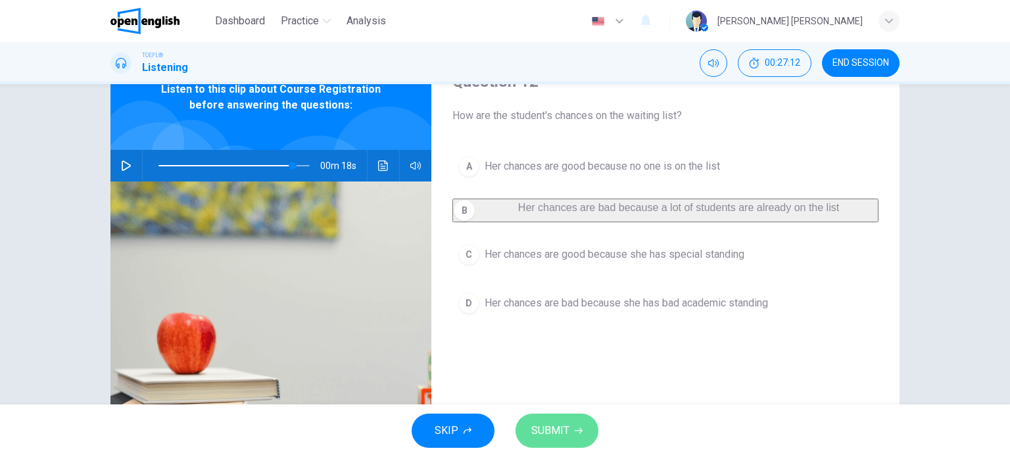
click at [584, 429] on button "SUBMIT" at bounding box center [556, 430] width 83 height 34
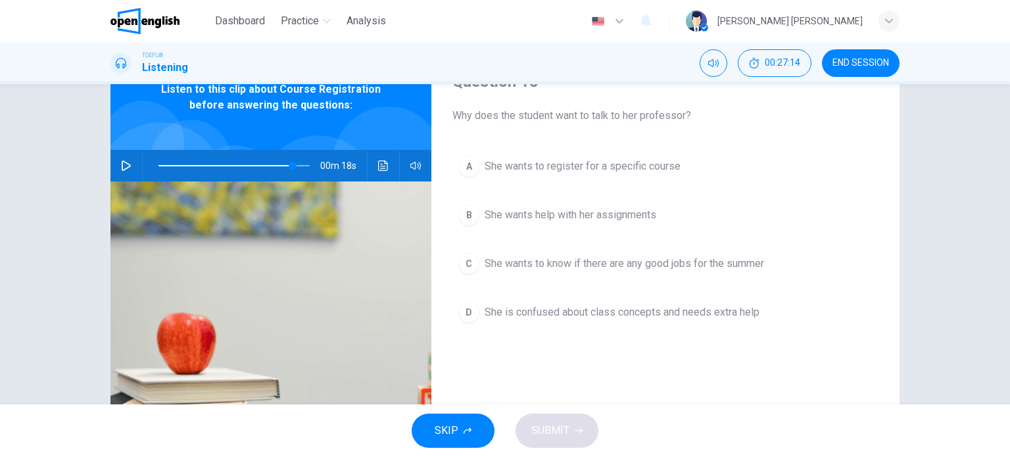
scroll to position [0, 0]
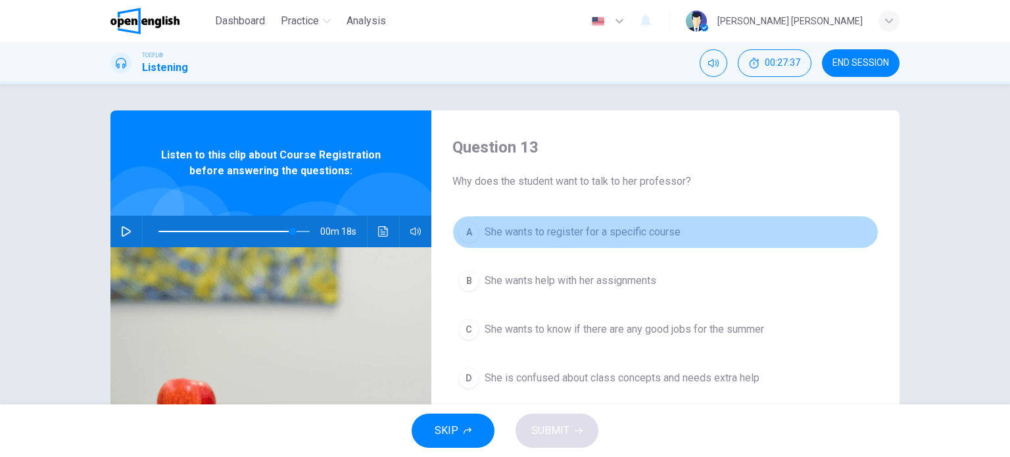
click at [607, 233] on span "She wants to register for a specific course" at bounding box center [582, 232] width 196 height 16
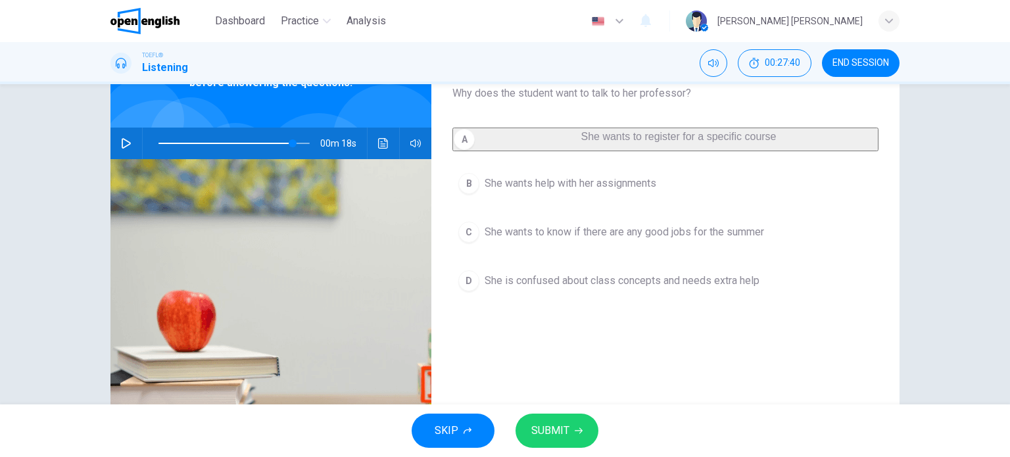
scroll to position [66, 0]
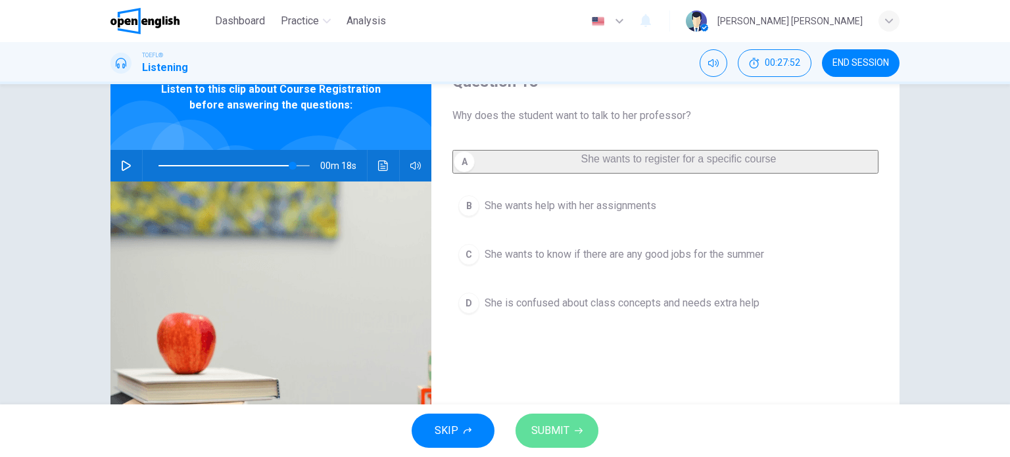
click at [563, 440] on button "SUBMIT" at bounding box center [556, 430] width 83 height 34
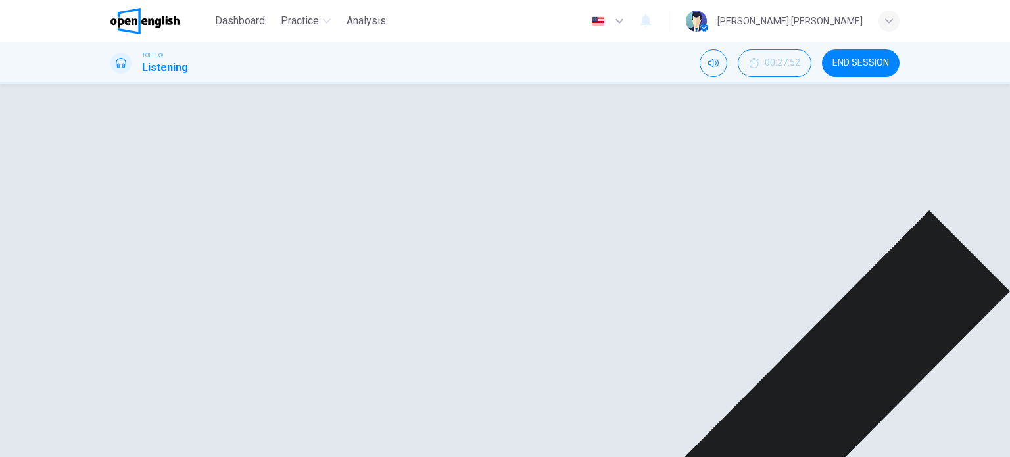
type input "**"
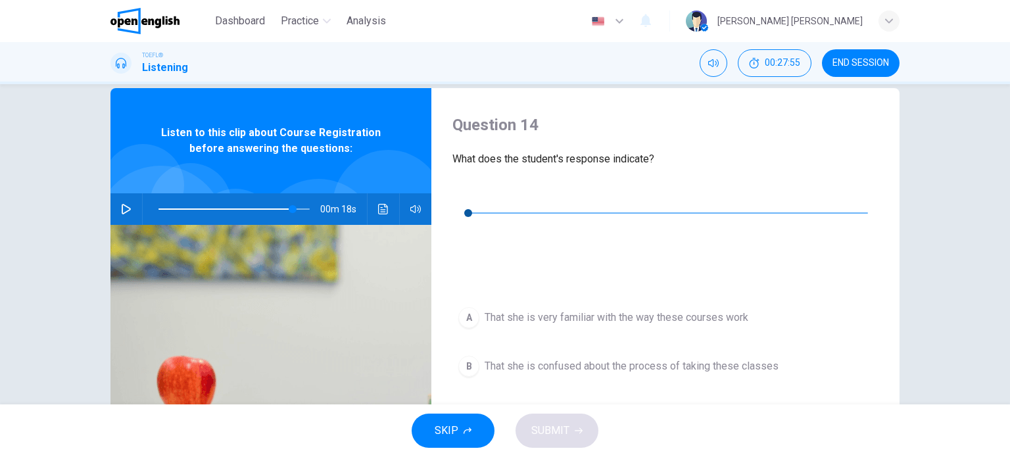
scroll to position [0, 0]
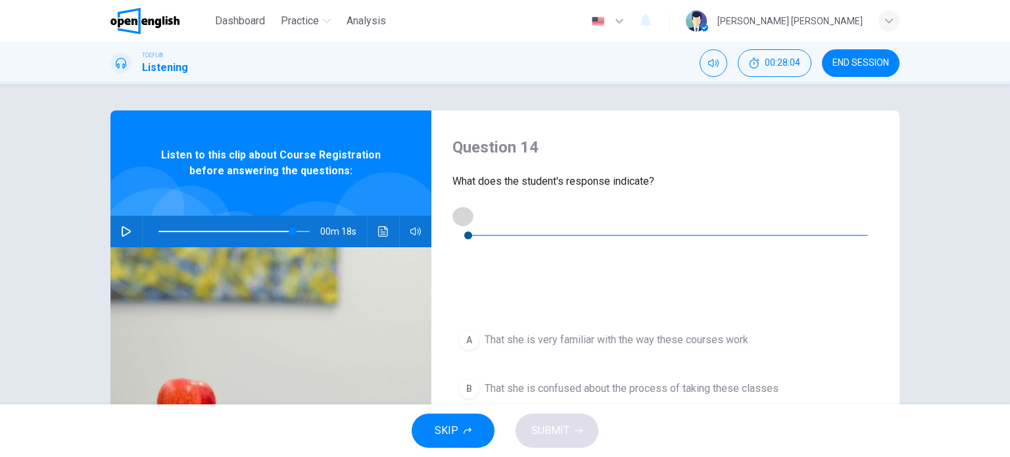
click at [460, 220] on icon "button" at bounding box center [462, 215] width 9 height 11
click at [459, 220] on icon "button" at bounding box center [462, 215] width 11 height 11
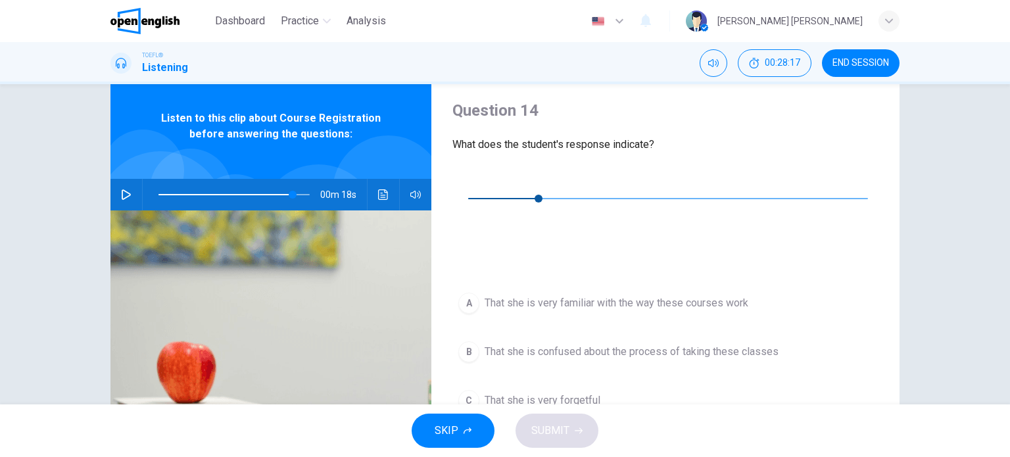
scroll to position [66, 0]
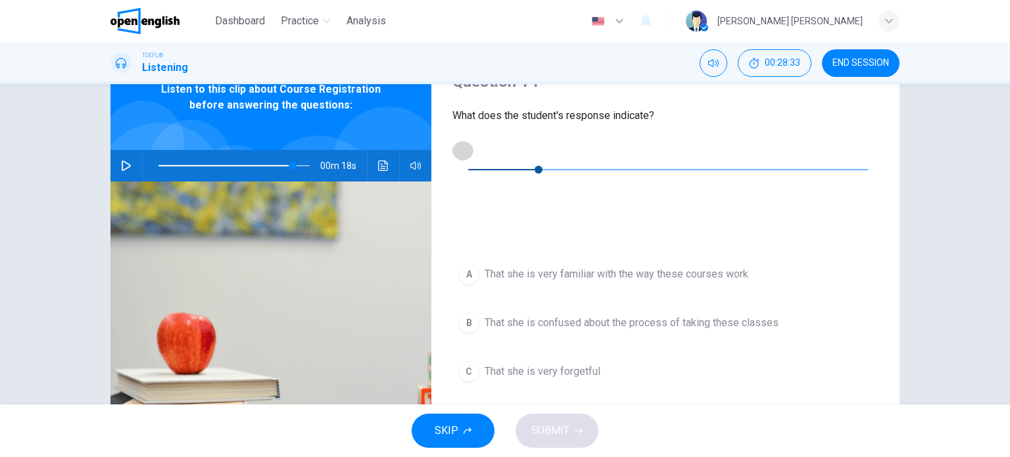
click at [464, 159] on button "button" at bounding box center [462, 149] width 21 height 21
click at [498, 160] on span at bounding box center [668, 169] width 400 height 18
type input "*"
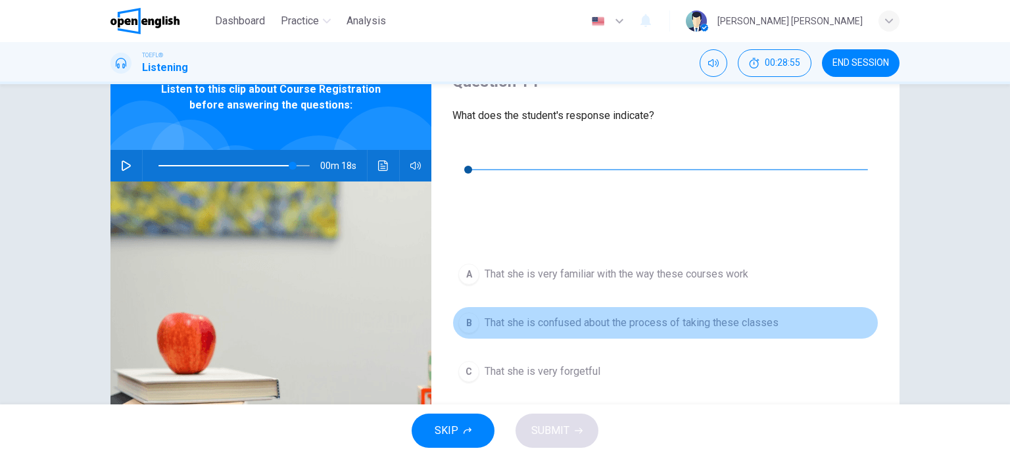
click at [649, 315] on span "That she is confused about the process of taking these classes" at bounding box center [631, 323] width 294 height 16
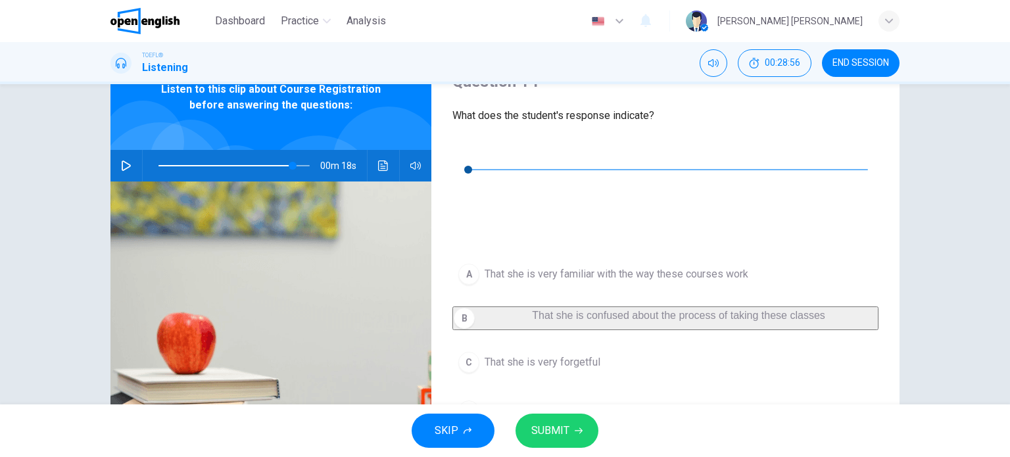
click at [567, 425] on span "SUBMIT" at bounding box center [550, 430] width 38 height 18
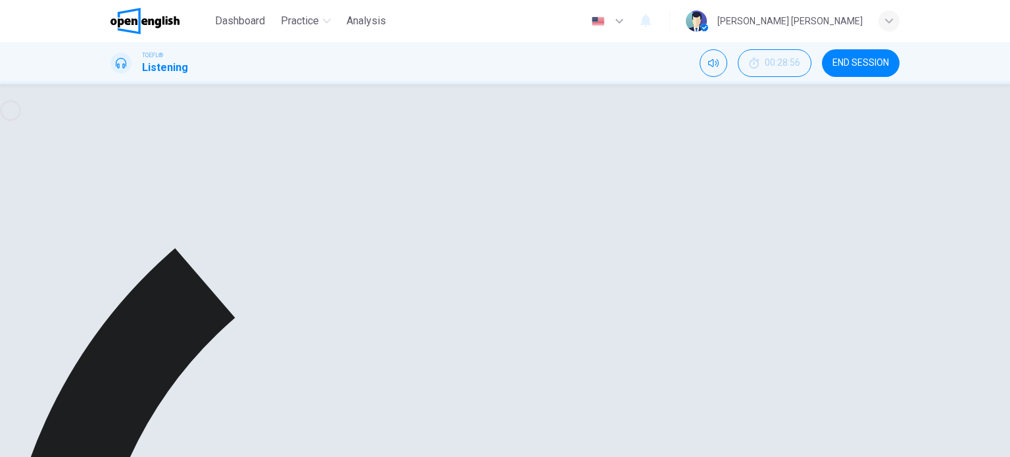
type input "**"
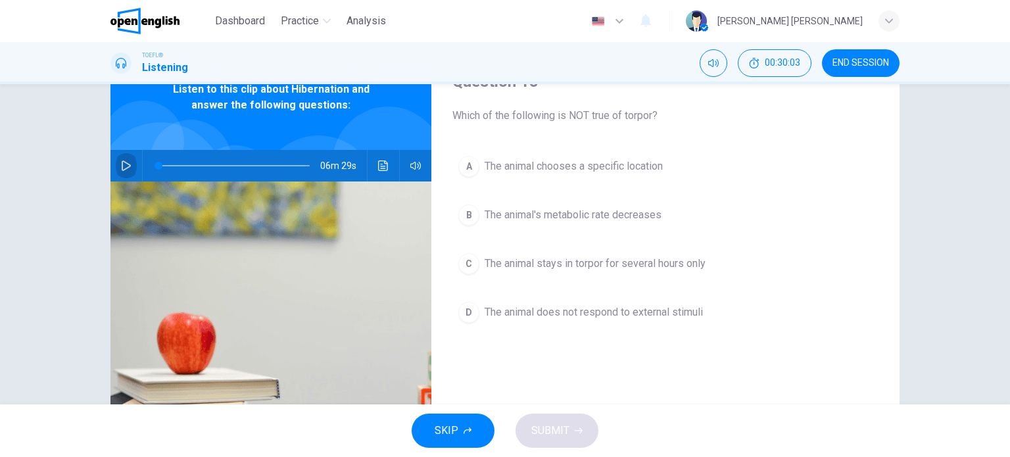
click at [122, 170] on button "button" at bounding box center [126, 166] width 21 height 32
click at [158, 168] on span at bounding box center [233, 165] width 151 height 18
click at [131, 173] on button "button" at bounding box center [126, 166] width 21 height 32
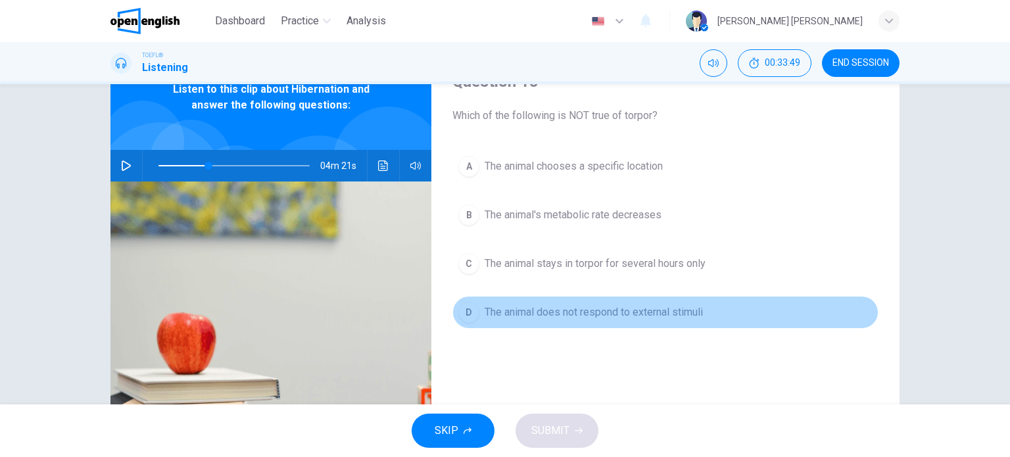
click at [502, 304] on span "The animal does not respond to external stimuli" at bounding box center [593, 312] width 218 height 16
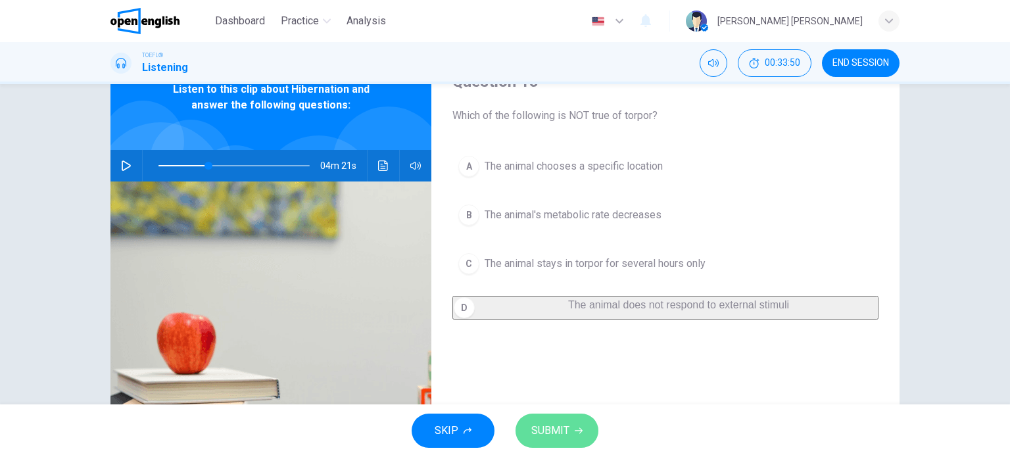
click at [576, 428] on icon "button" at bounding box center [579, 431] width 8 height 8
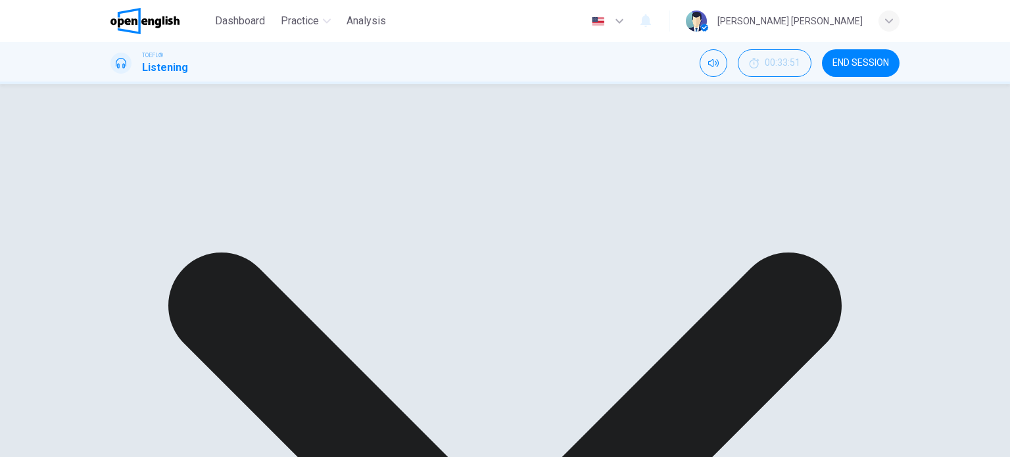
scroll to position [0, 0]
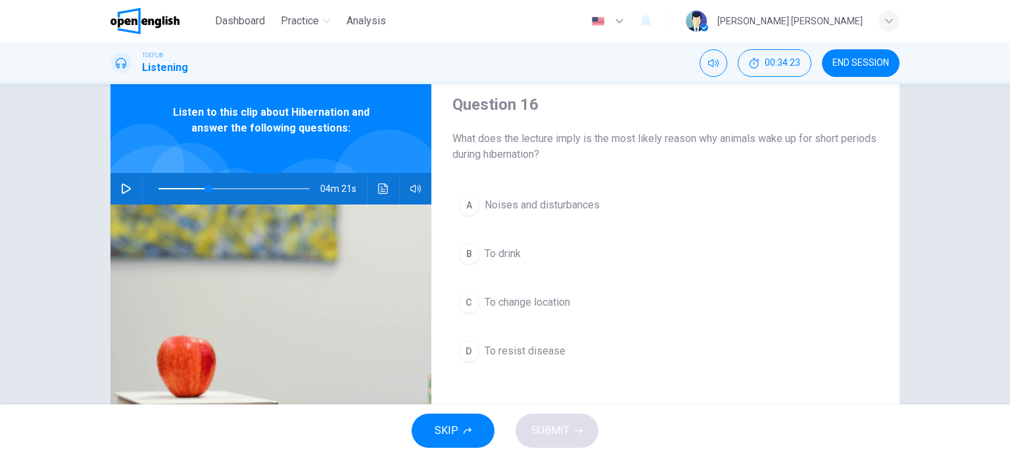
scroll to position [66, 0]
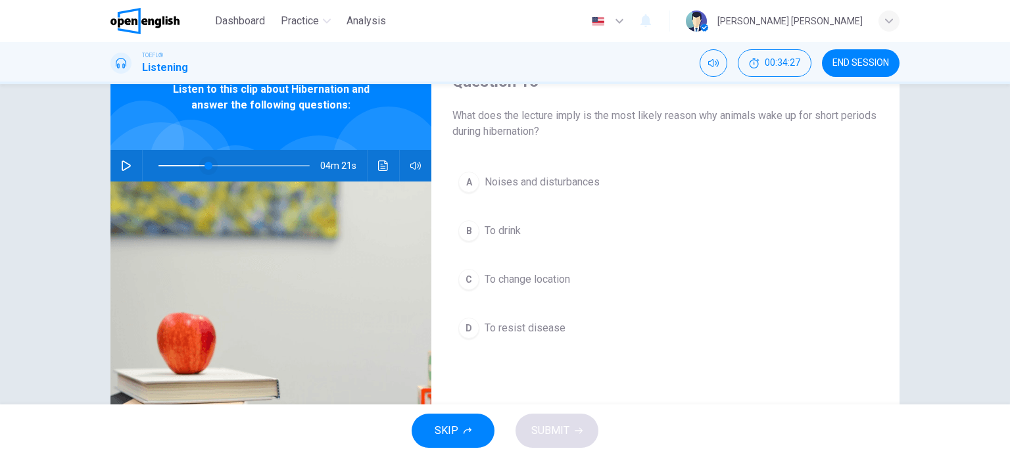
click at [204, 162] on span at bounding box center [208, 166] width 8 height 8
click at [116, 169] on button "button" at bounding box center [126, 166] width 21 height 32
click at [235, 165] on span at bounding box center [233, 165] width 151 height 18
drag, startPoint x: 118, startPoint y: 165, endPoint x: 266, endPoint y: 241, distance: 165.8
click at [121, 164] on icon "button" at bounding box center [126, 165] width 11 height 11
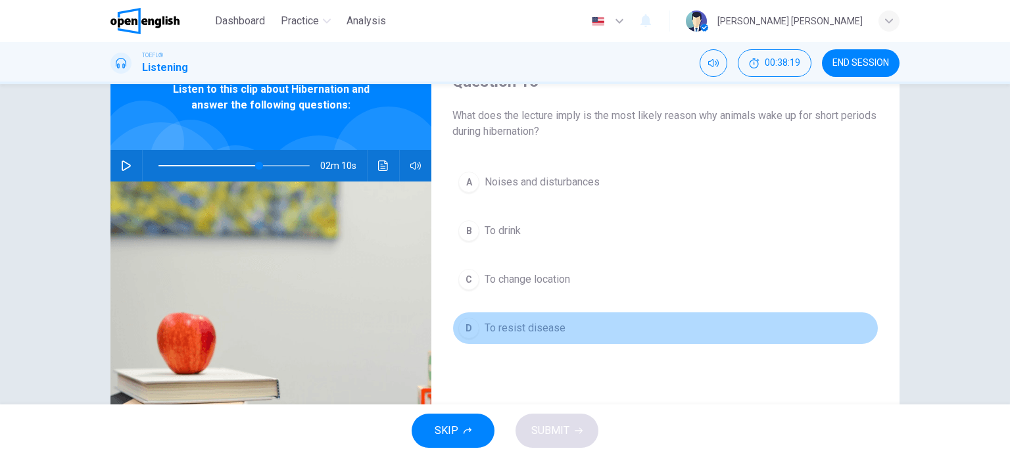
click at [528, 338] on button "D To resist disease" at bounding box center [665, 328] width 426 height 33
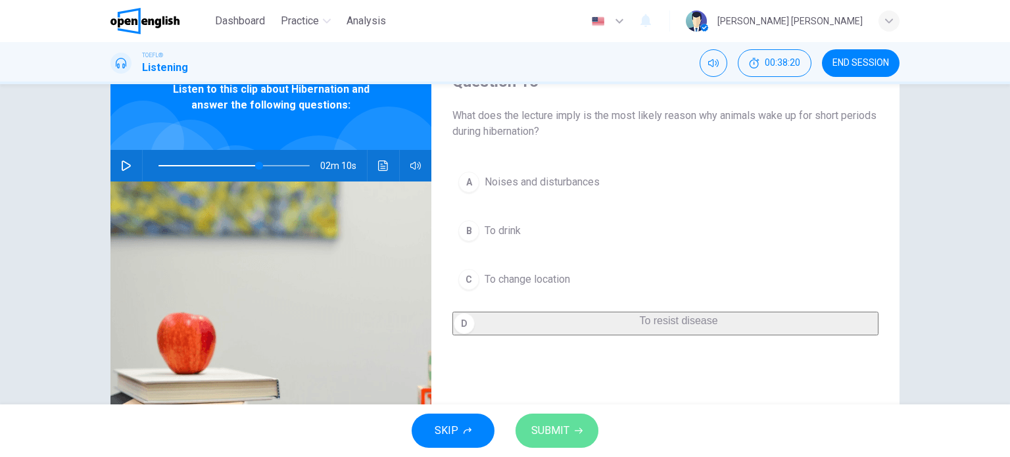
click at [563, 441] on button "SUBMIT" at bounding box center [556, 430] width 83 height 34
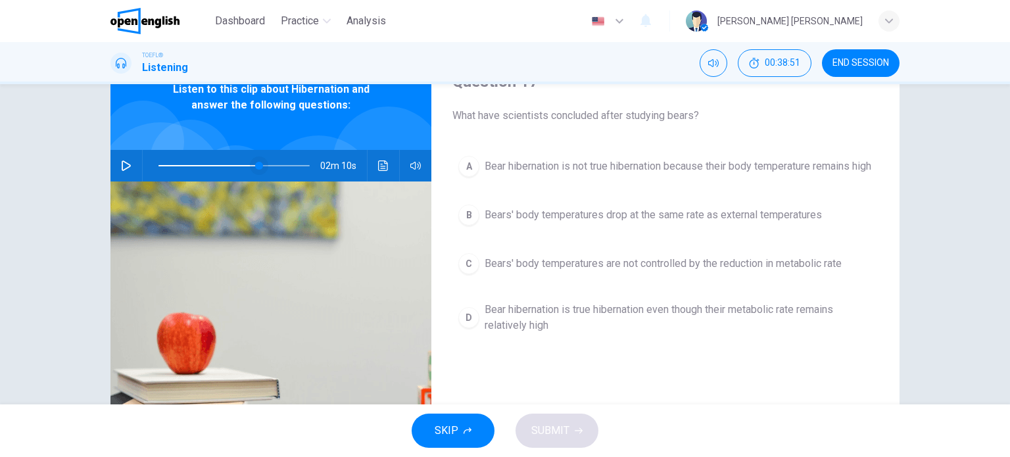
click at [255, 168] on span at bounding box center [259, 166] width 8 height 8
click at [124, 166] on icon "button" at bounding box center [126, 165] width 11 height 11
click at [121, 178] on button "button" at bounding box center [126, 166] width 21 height 32
click at [124, 168] on icon "button" at bounding box center [126, 165] width 11 height 11
click at [539, 327] on span "Bear hibernation is true hibernation even though their metabolic rate remains r…" at bounding box center [678, 318] width 388 height 32
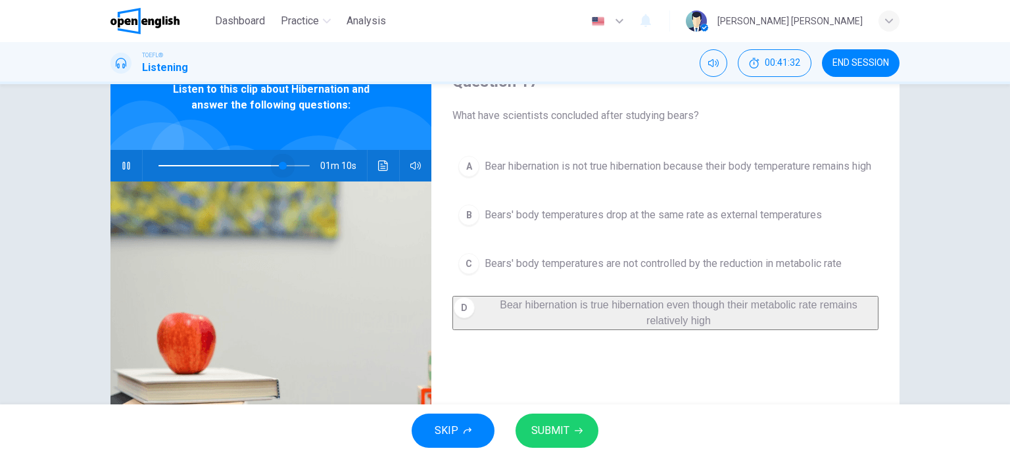
click at [281, 162] on span at bounding box center [233, 165] width 151 height 18
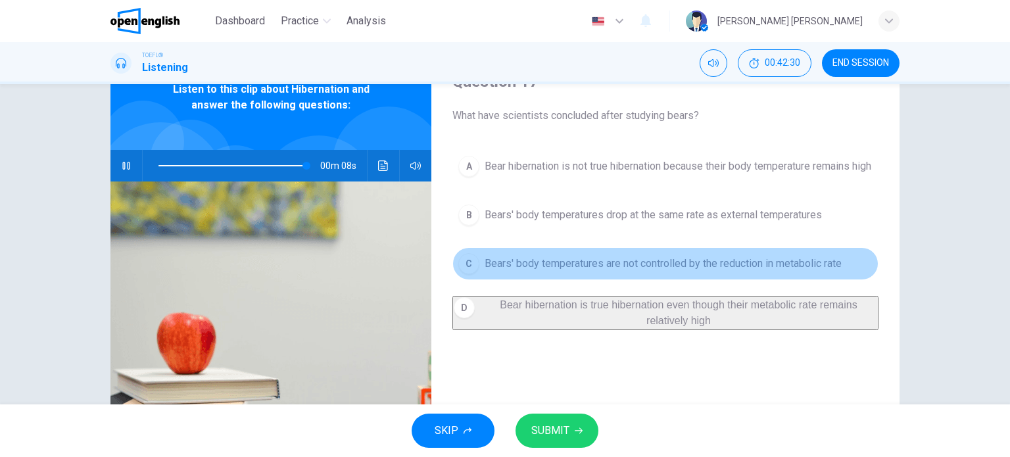
click at [613, 271] on span "Bears' body temperatures are not controlled by the reduction in metabolic rate" at bounding box center [662, 264] width 357 height 16
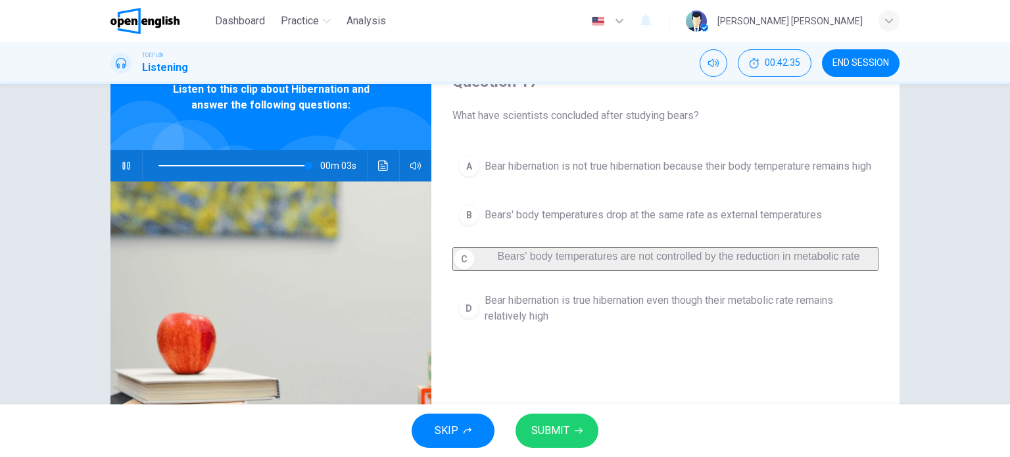
click at [584, 424] on button "SUBMIT" at bounding box center [556, 430] width 83 height 34
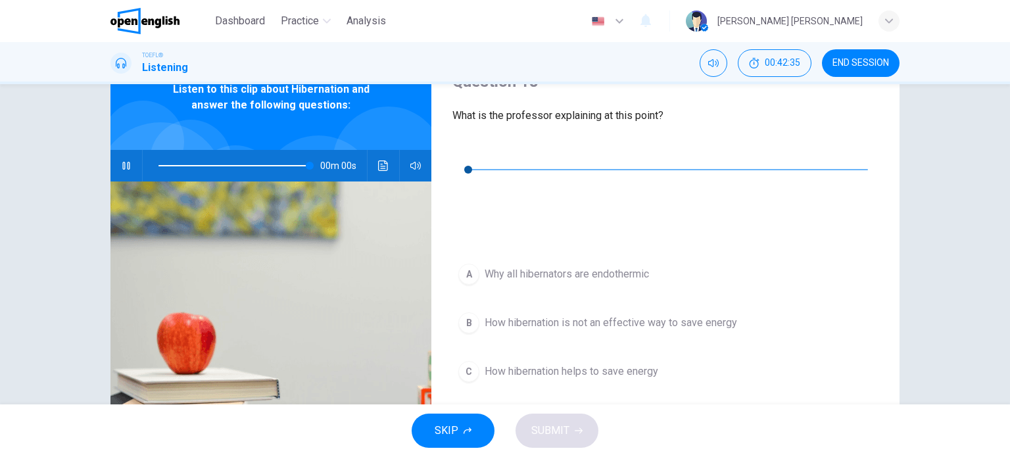
type input "*"
click at [455, 151] on button "button" at bounding box center [462, 149] width 21 height 21
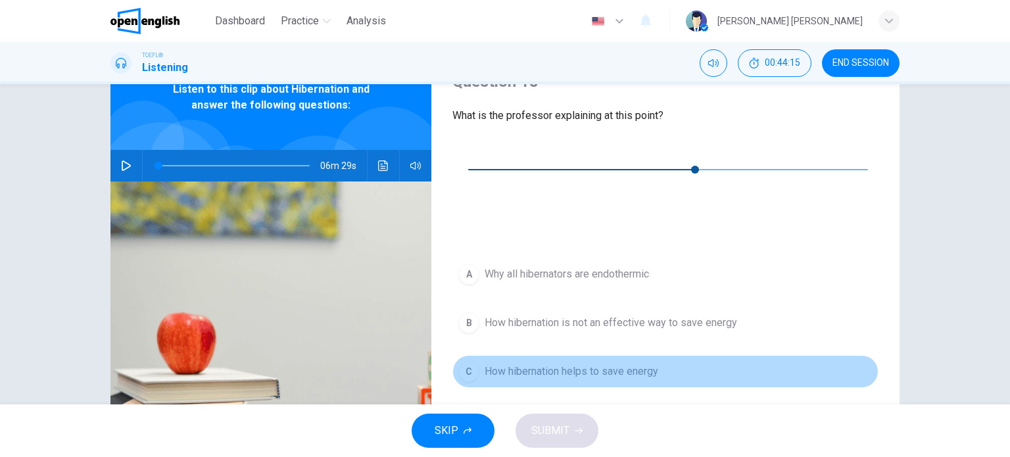
click at [553, 364] on span "How hibernation helps to save energy" at bounding box center [571, 372] width 174 height 16
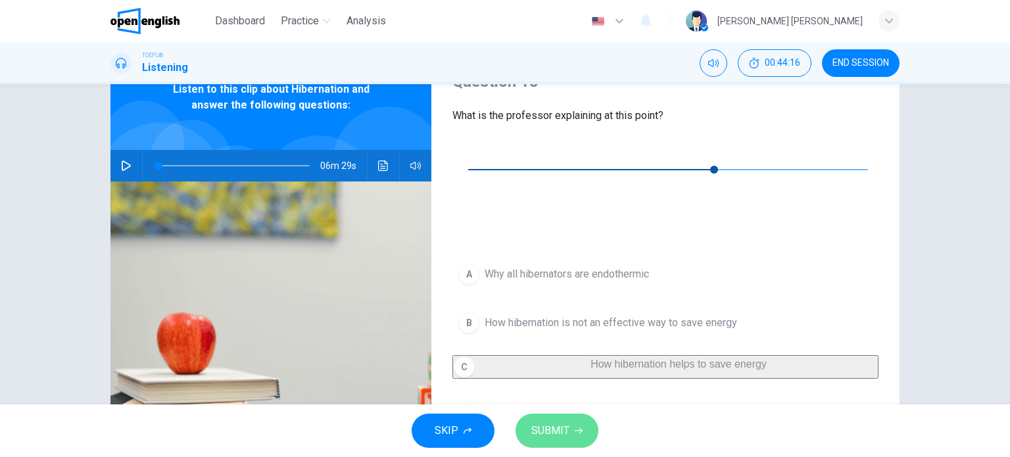
click at [573, 439] on button "SUBMIT" at bounding box center [556, 430] width 83 height 34
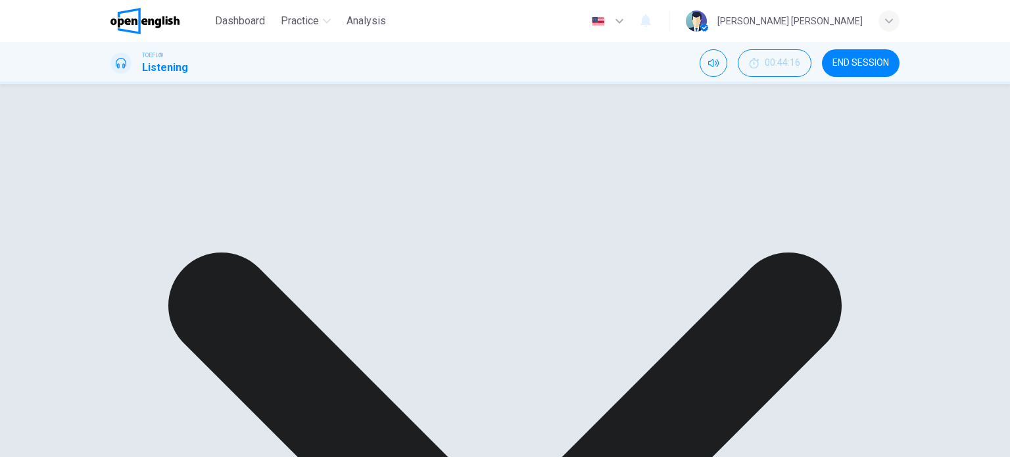
type input "**"
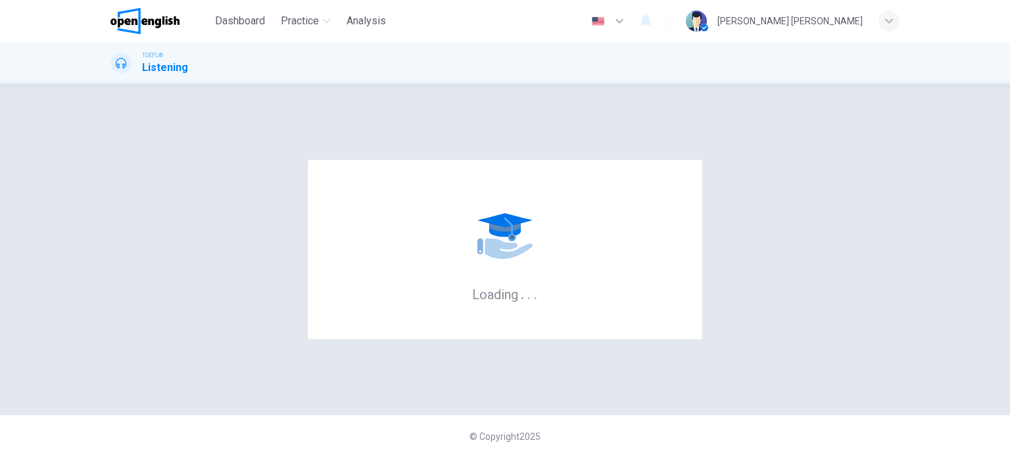
scroll to position [0, 0]
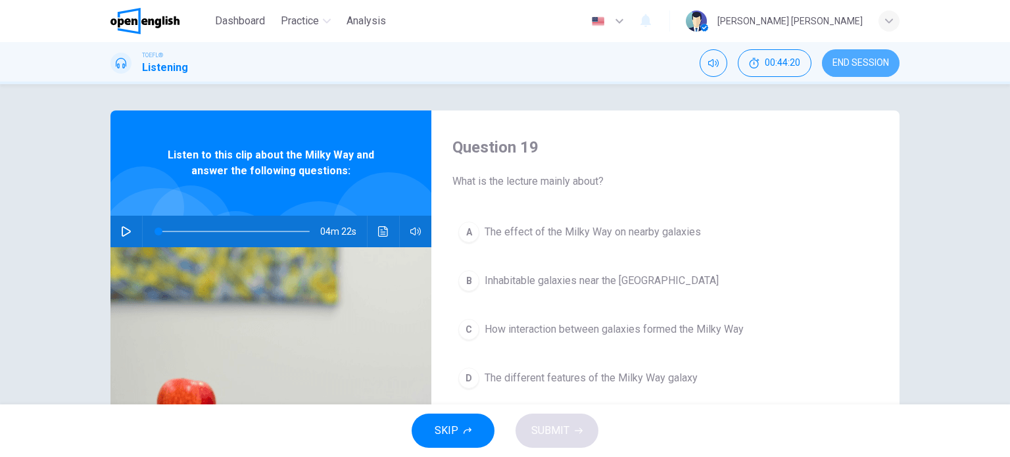
click at [861, 62] on span "END SESSION" at bounding box center [860, 63] width 57 height 11
